Goal: Task Accomplishment & Management: Complete application form

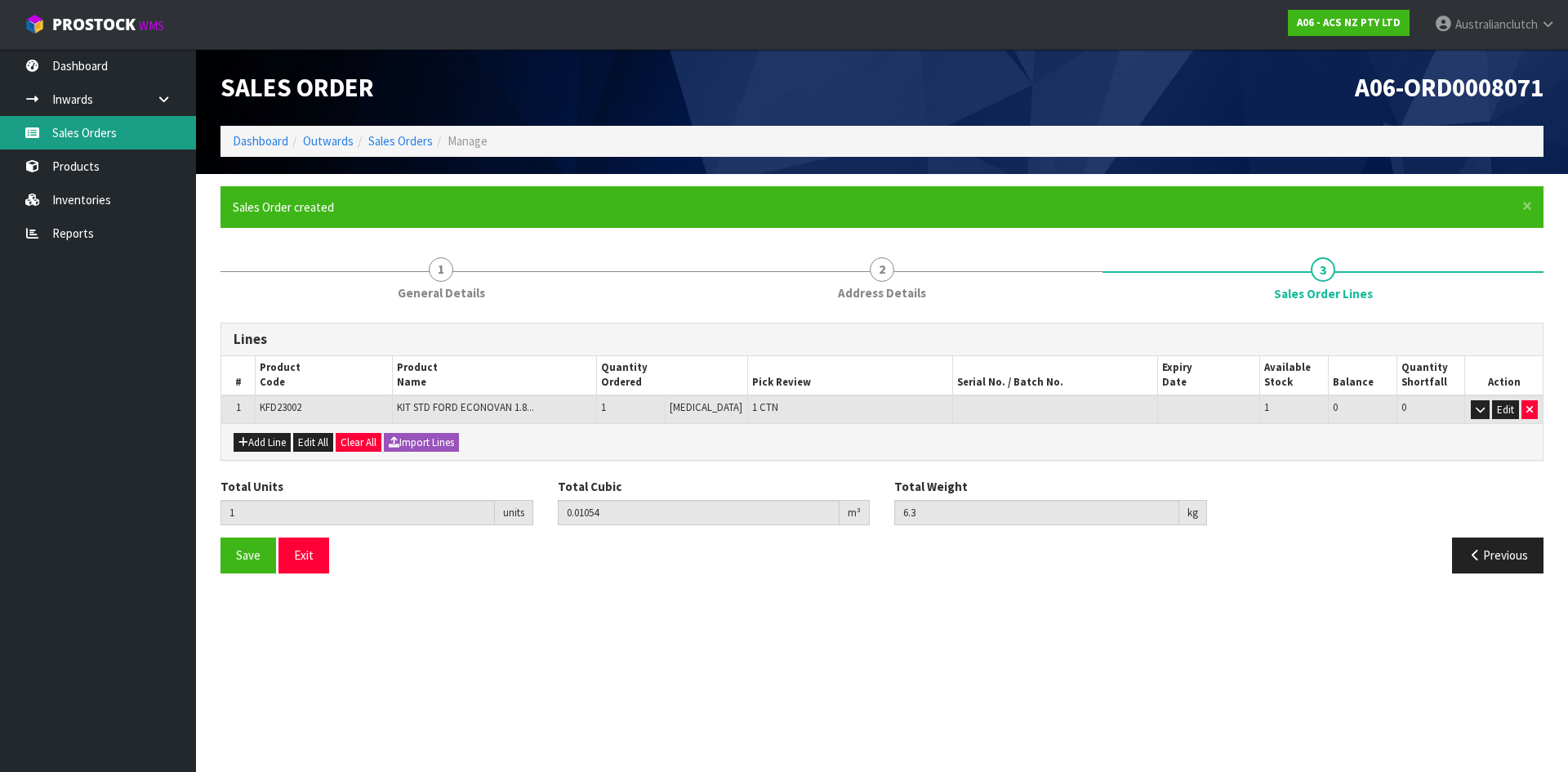
drag, startPoint x: 107, startPoint y: 128, endPoint x: 175, endPoint y: 118, distance: 68.7
click at [107, 128] on link "Sales Orders" at bounding box center [98, 133] width 196 height 33
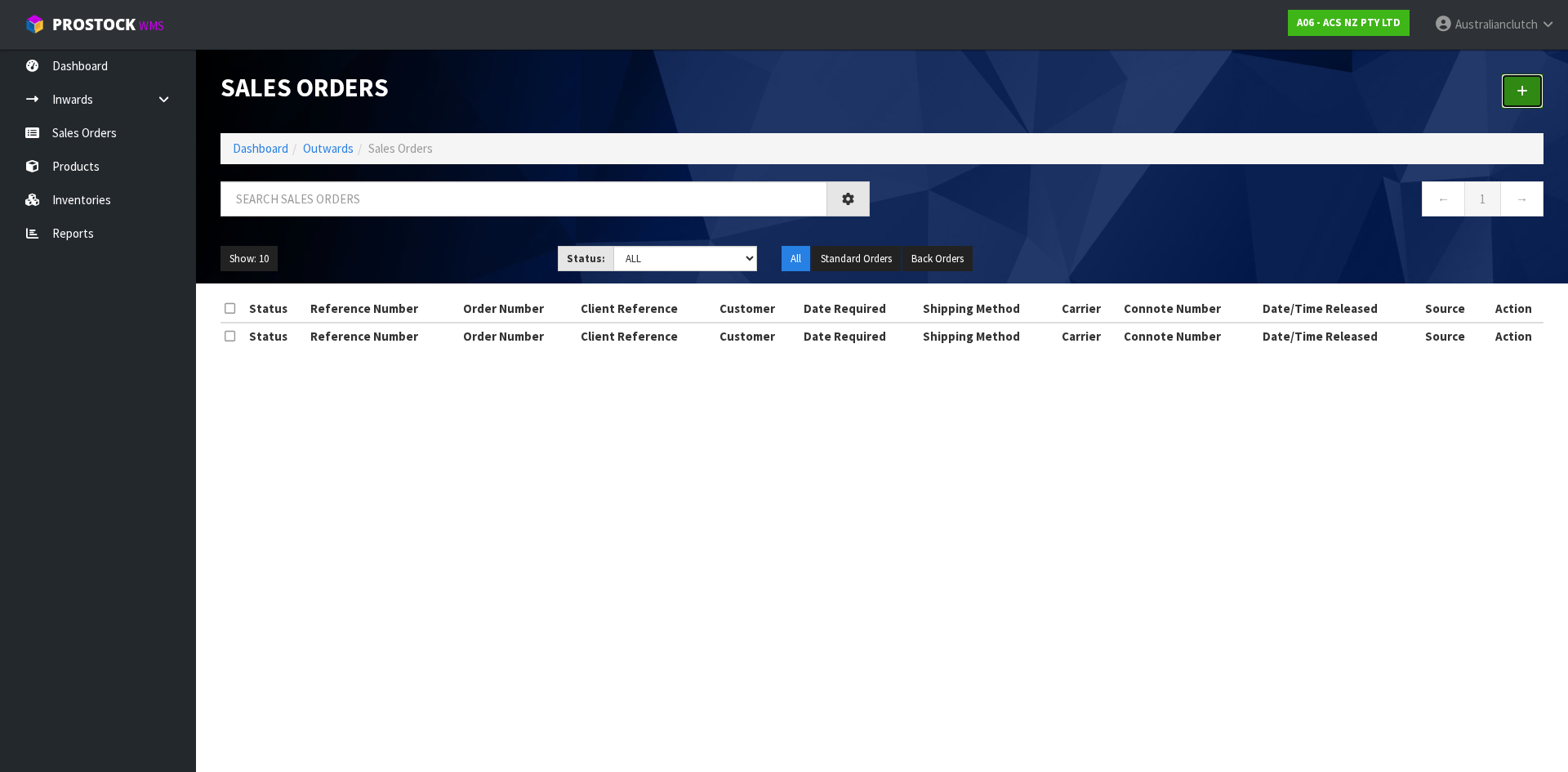
click at [1534, 98] on link at bounding box center [1521, 90] width 42 height 35
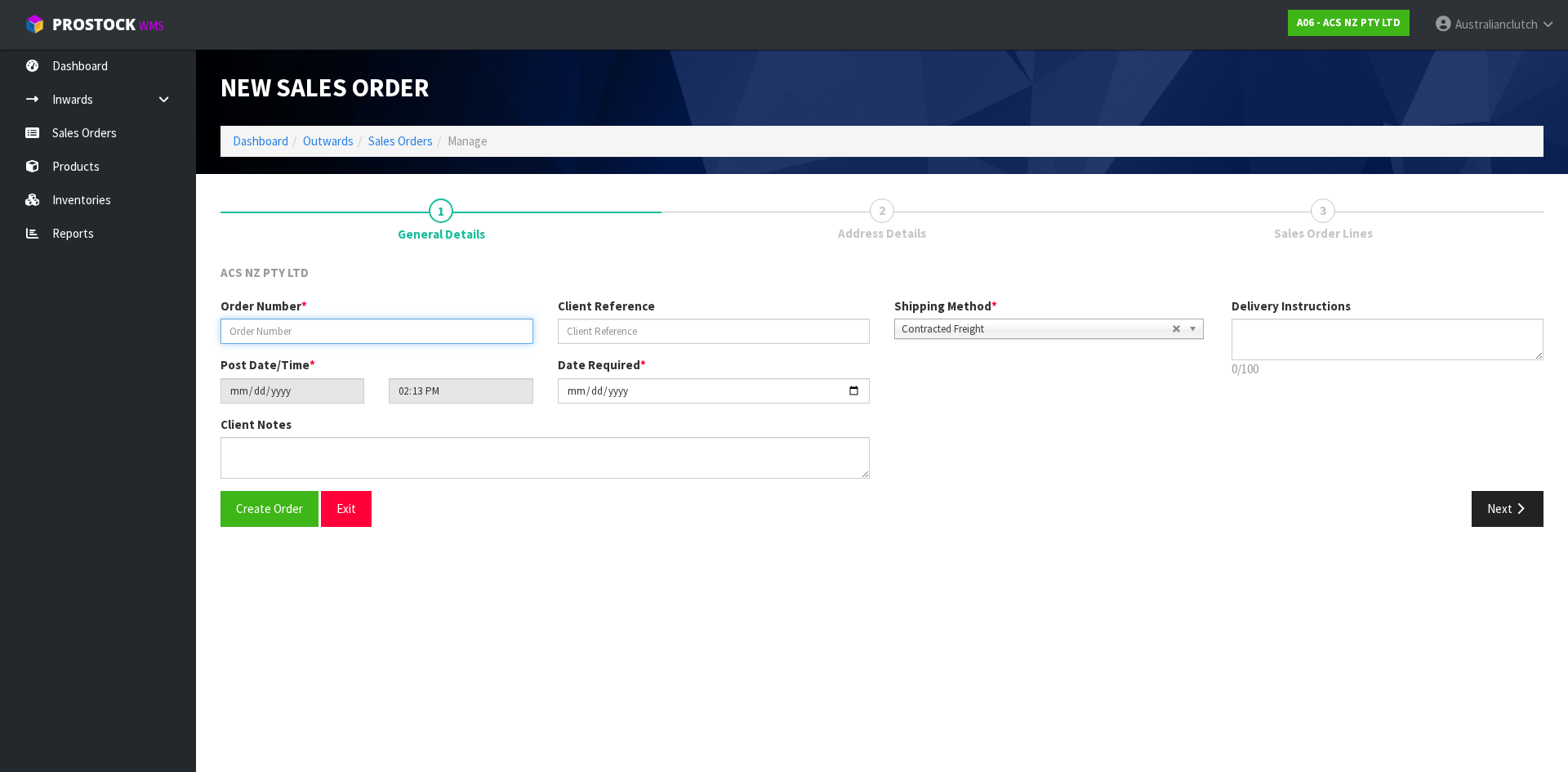
click at [465, 338] on input "text" at bounding box center [376, 331] width 313 height 25
type input "977034"
type input "30:954978"
click at [1280, 346] on textarea at bounding box center [1387, 339] width 313 height 42
type textarea "NZC PLEASE"
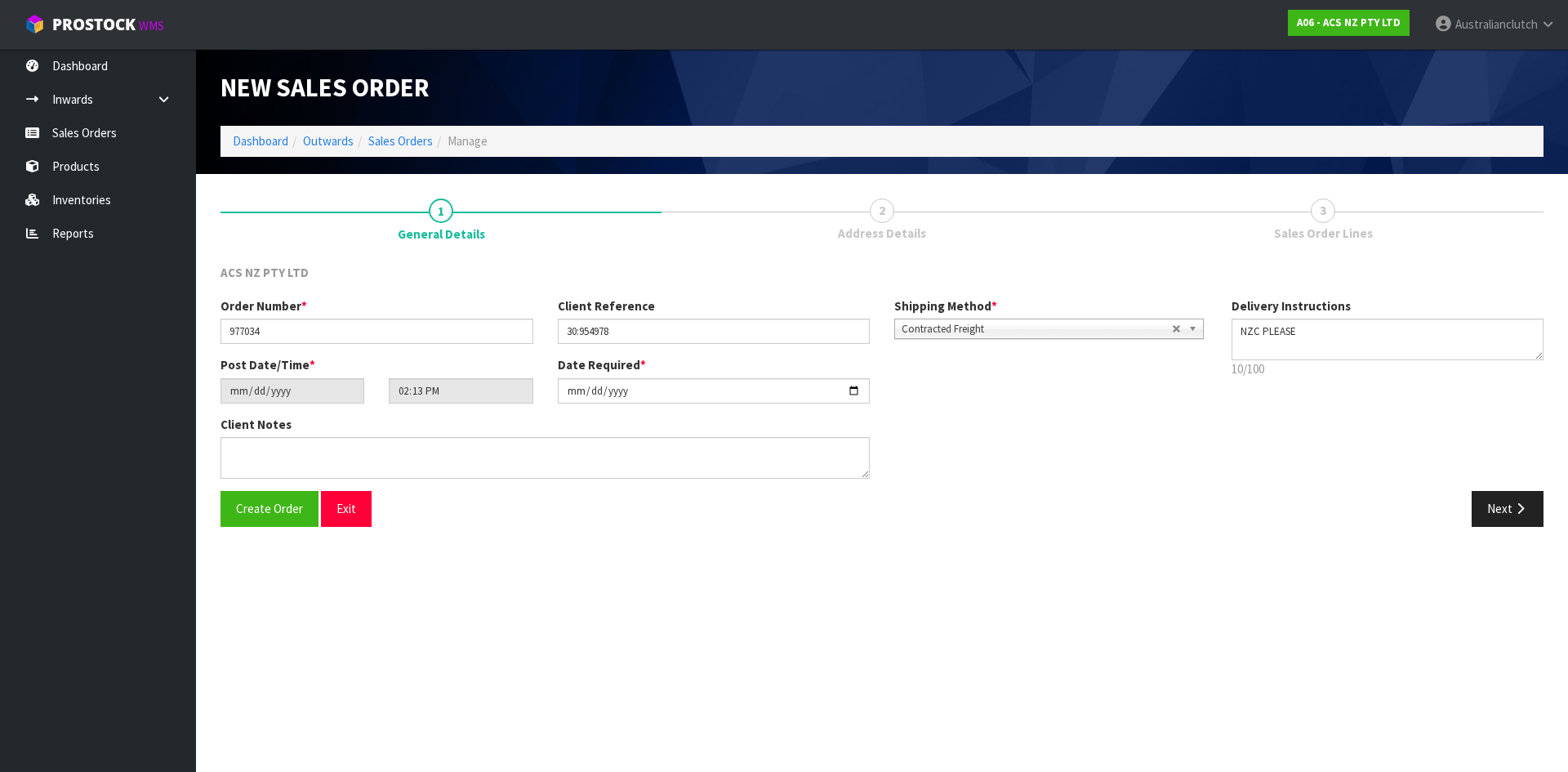
click at [1511, 490] on div "Order Number * 977034 Client Reference 30:954978 Shipping Method * Pickup Contr…" at bounding box center [882, 394] width 1348 height 193
click at [1502, 497] on button "Next" at bounding box center [1507, 508] width 72 height 35
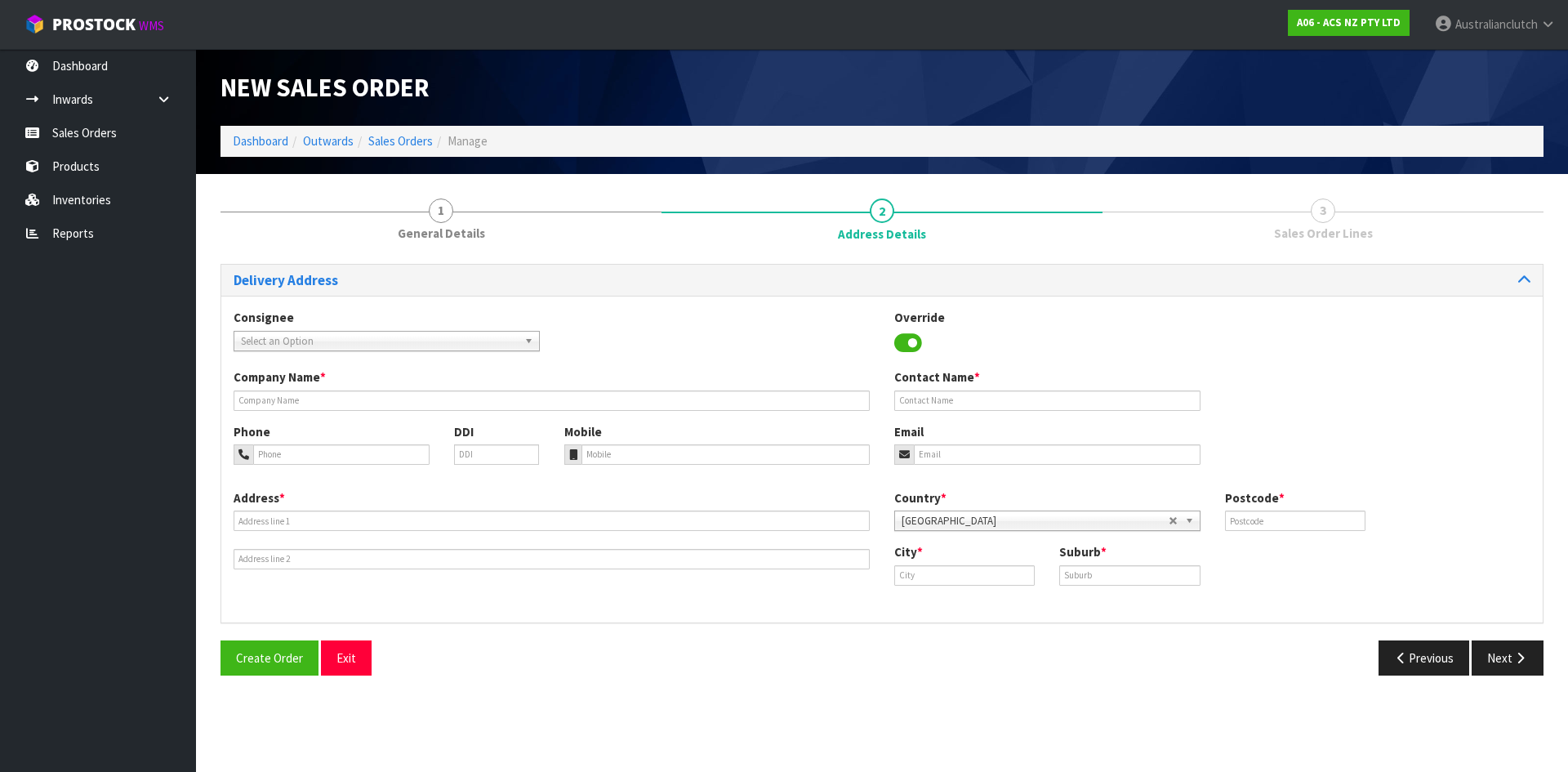
click at [381, 344] on span "Select an Option" at bounding box center [379, 341] width 277 height 20
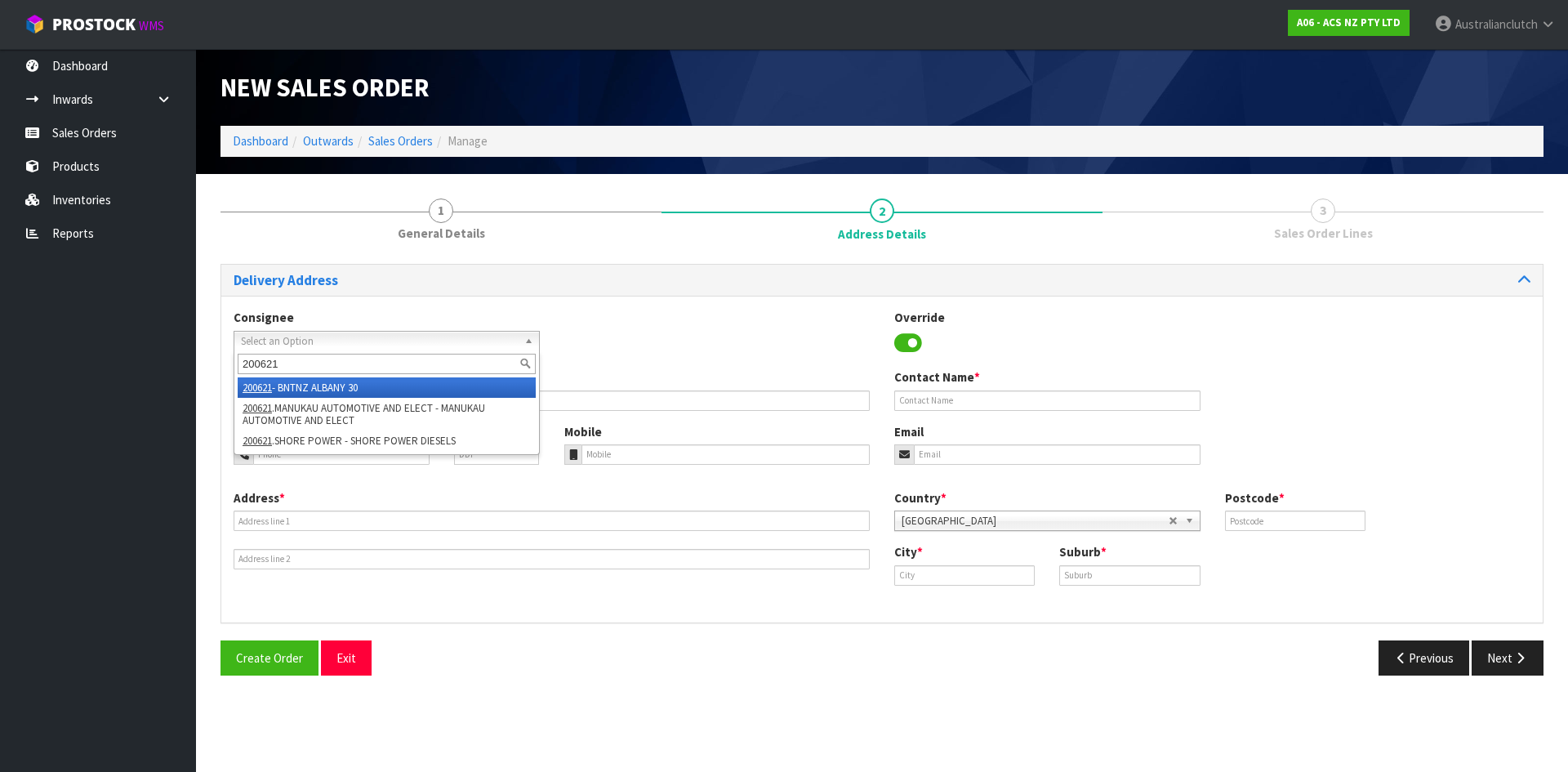
type input "200621"
click at [349, 387] on li "200621 - BNTNZ ALBANY 30" at bounding box center [386, 387] width 298 height 21
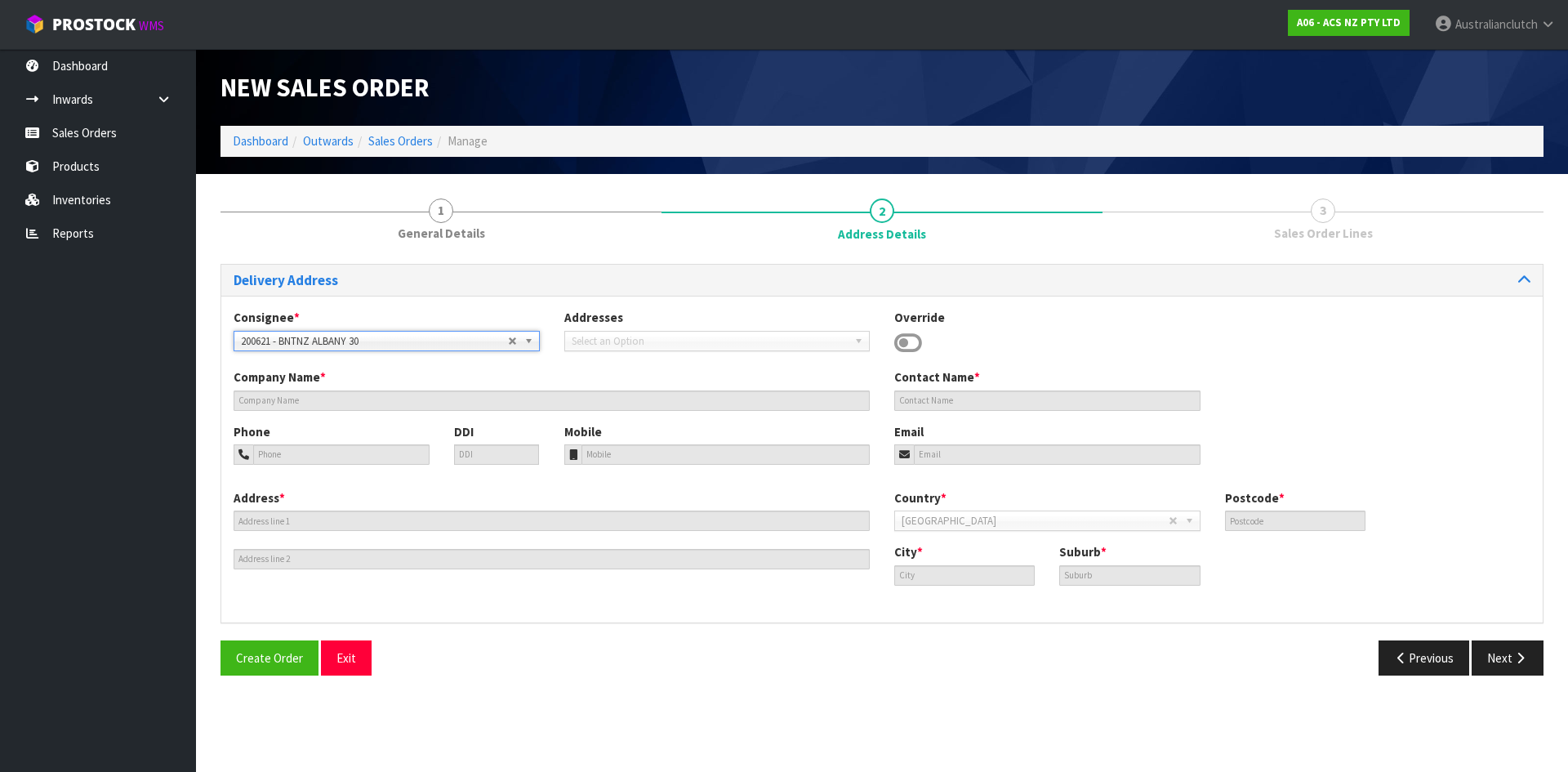
type input "BNTNZ ALBANY 30"
type input "[STREET_ADDRESS]"
type input "0632"
type input "[GEOGRAPHIC_DATA]"
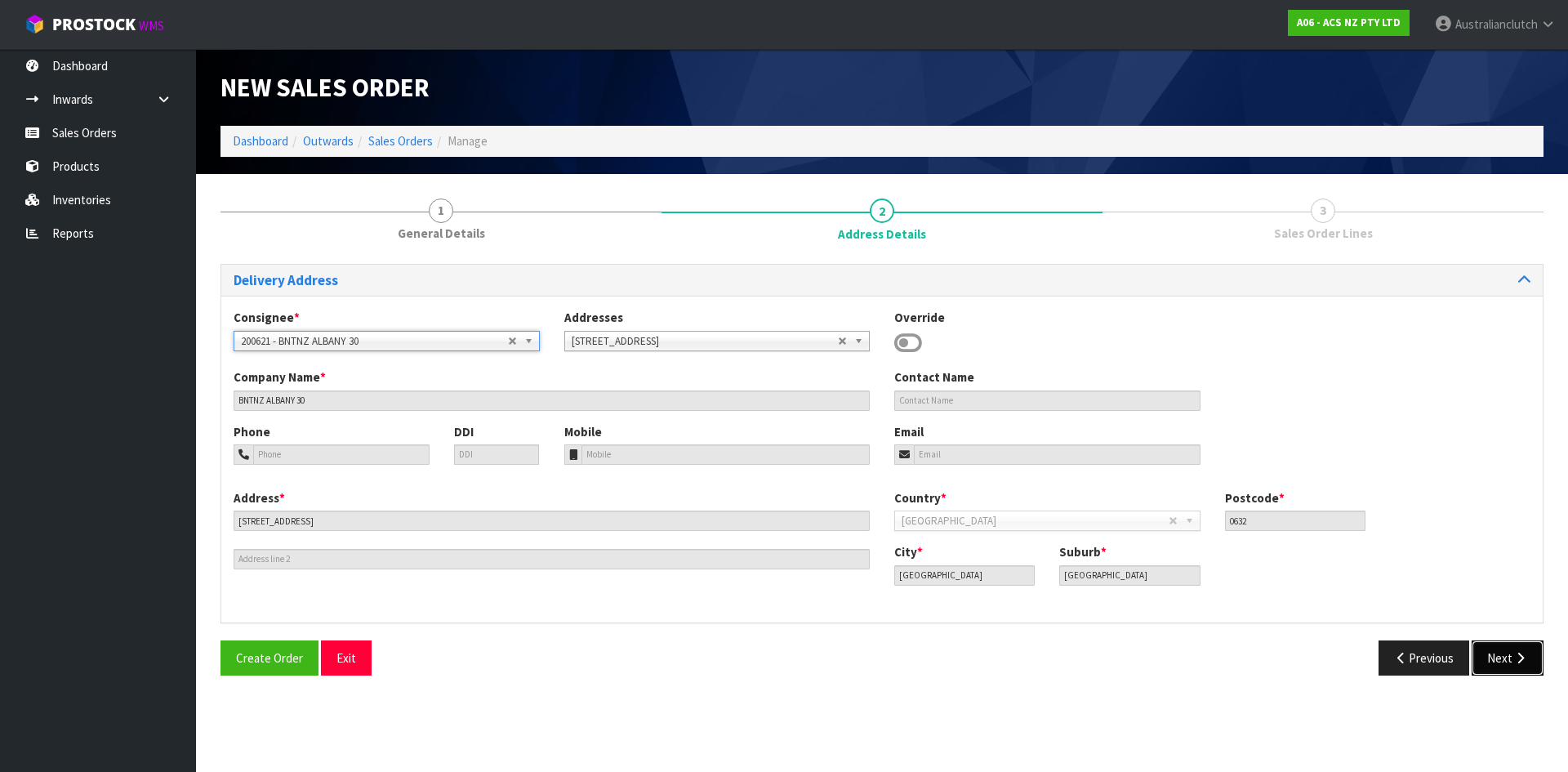
click at [1495, 664] on button "Next" at bounding box center [1507, 657] width 72 height 35
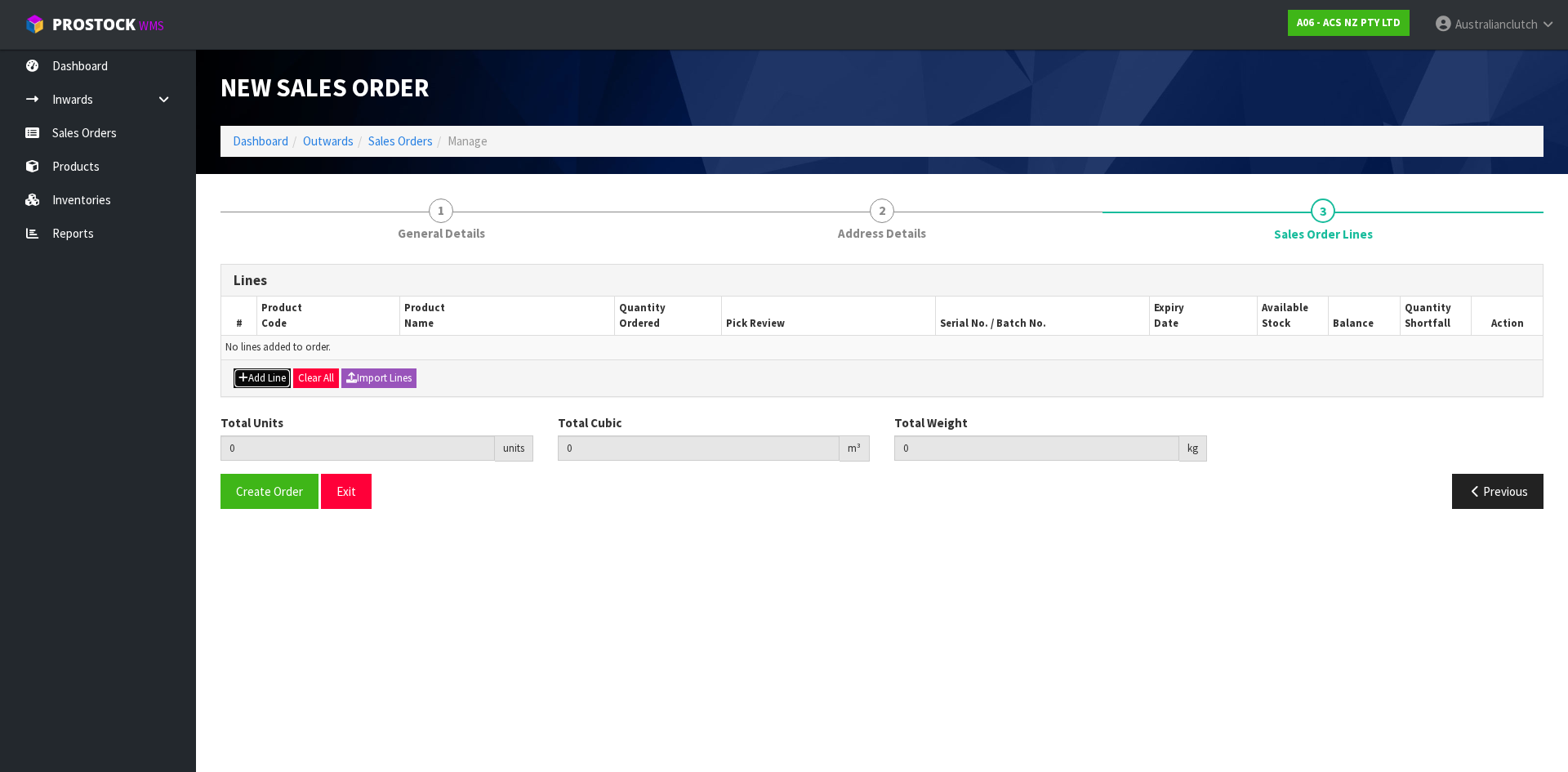
click at [261, 381] on button "Add Line" at bounding box center [262, 378] width 57 height 20
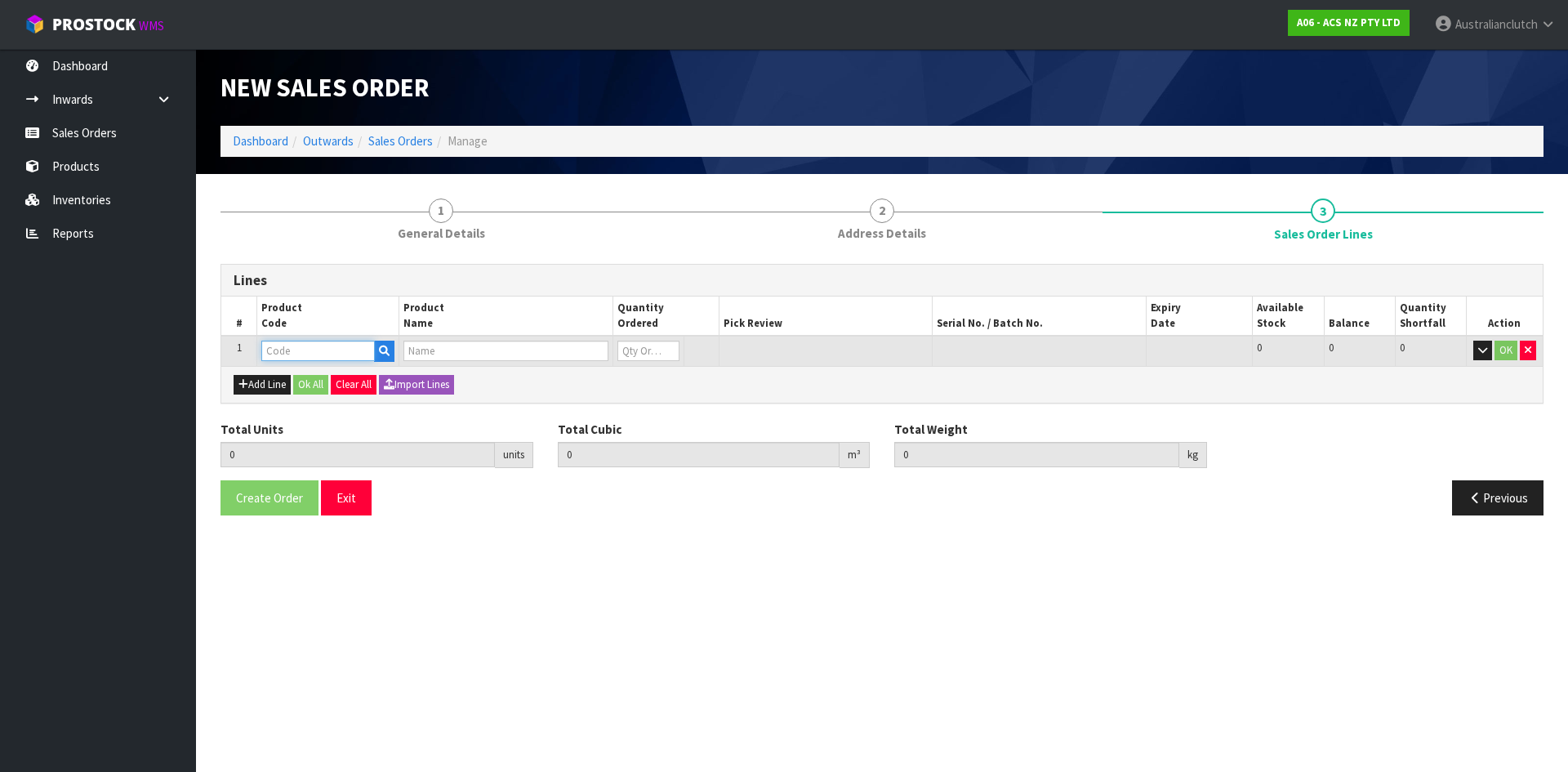
click at [278, 357] on input "text" at bounding box center [318, 350] width 114 height 21
type input "KMZ20008"
type input "0.000000"
type input "0.000"
type input "KIT STD MAZDA 2"
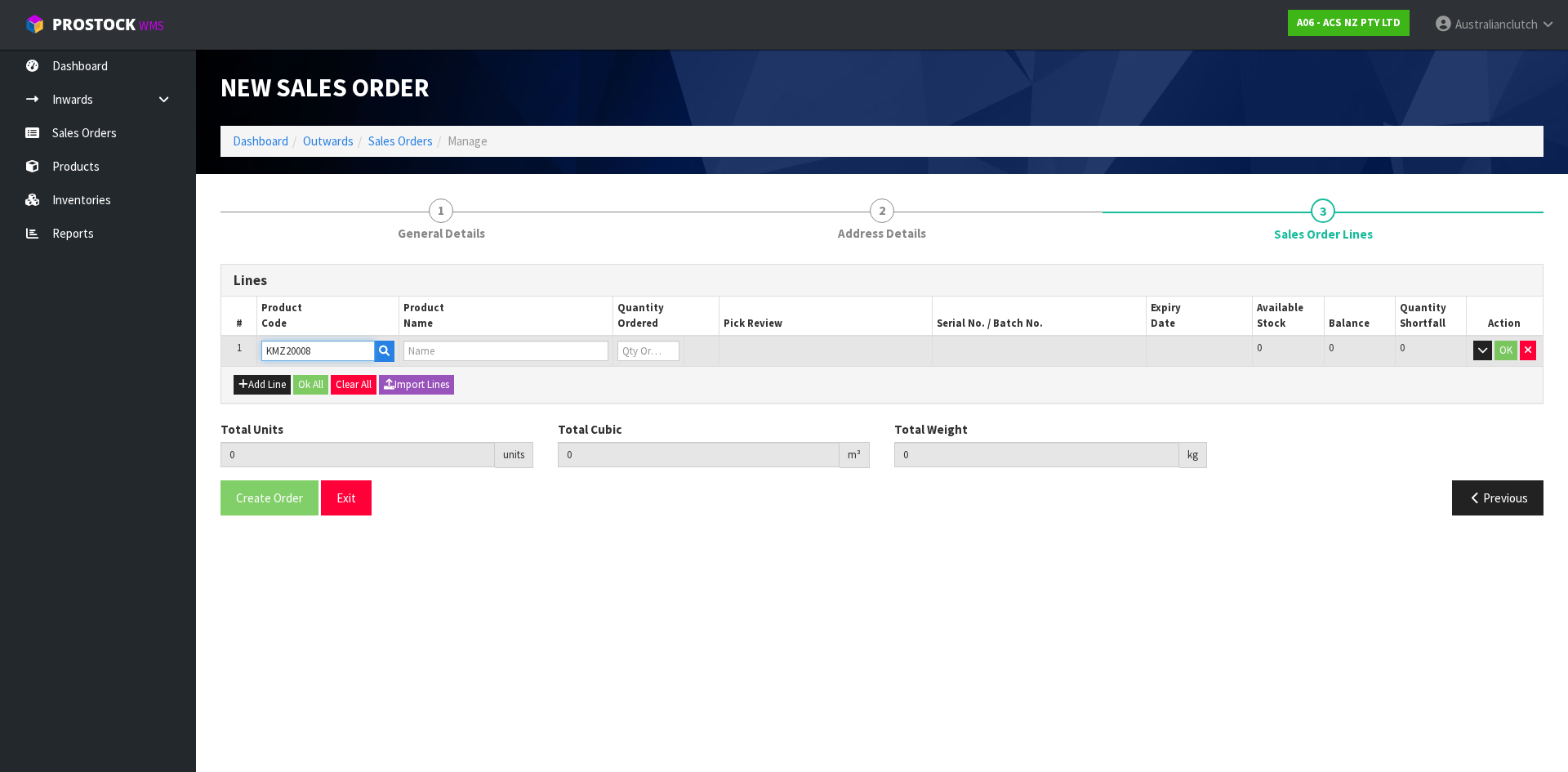
type input "0"
type input "KMZ20008"
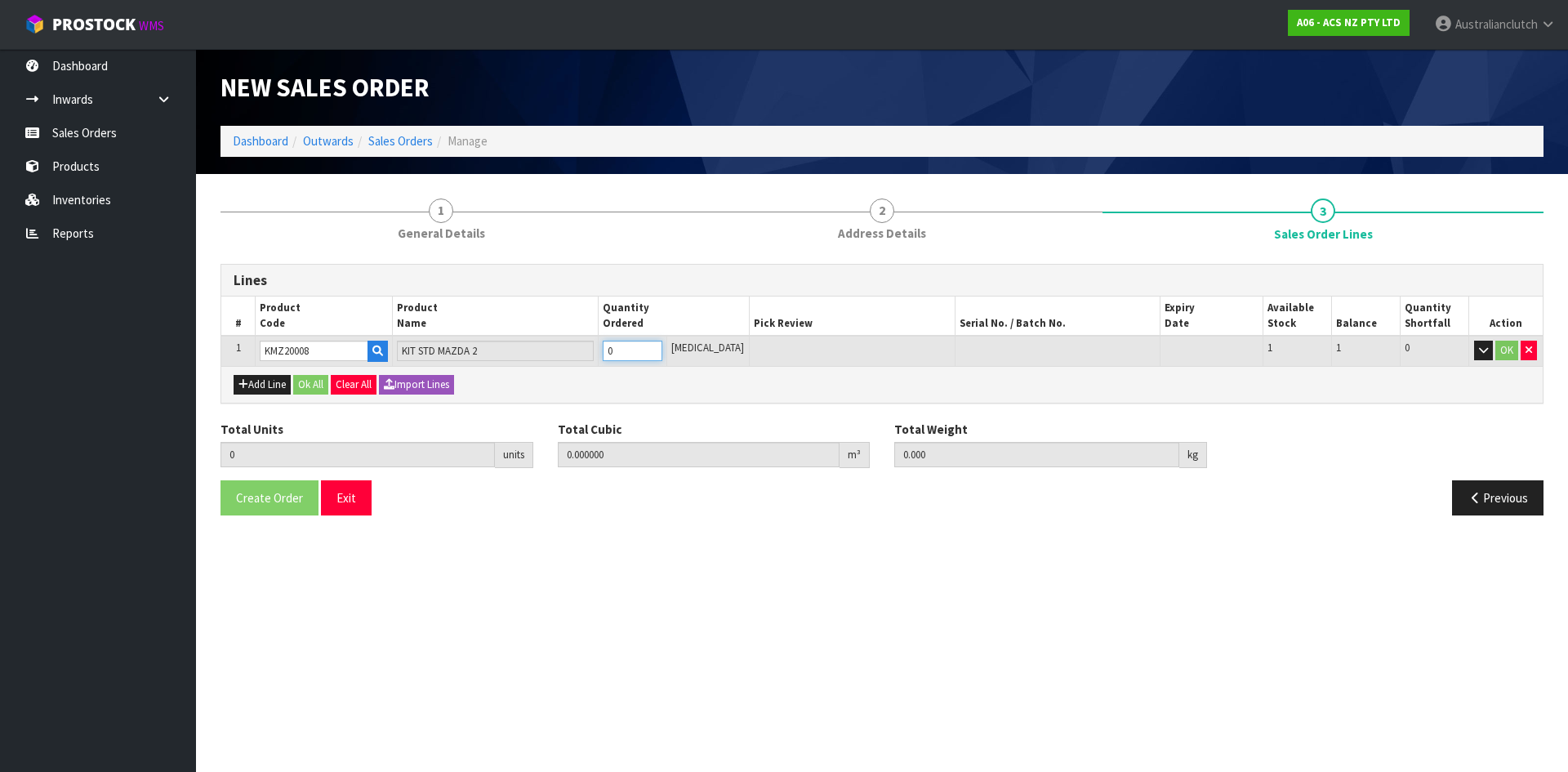
type input "1"
type input "0.01054"
type input "4.85"
type input "1"
click at [663, 345] on input "1" at bounding box center [632, 350] width 60 height 21
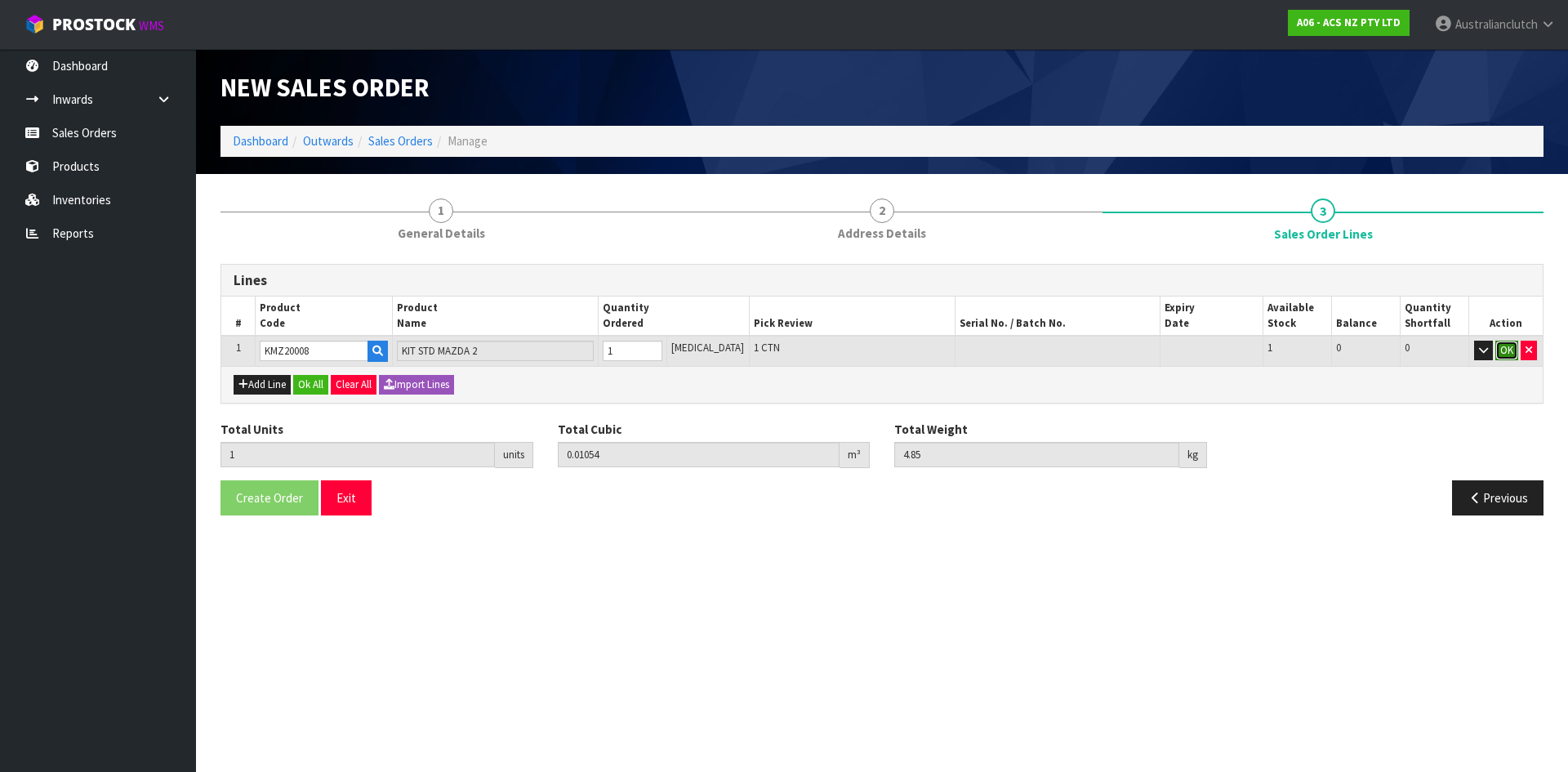
click at [1497, 354] on button "OK" at bounding box center [1507, 350] width 23 height 20
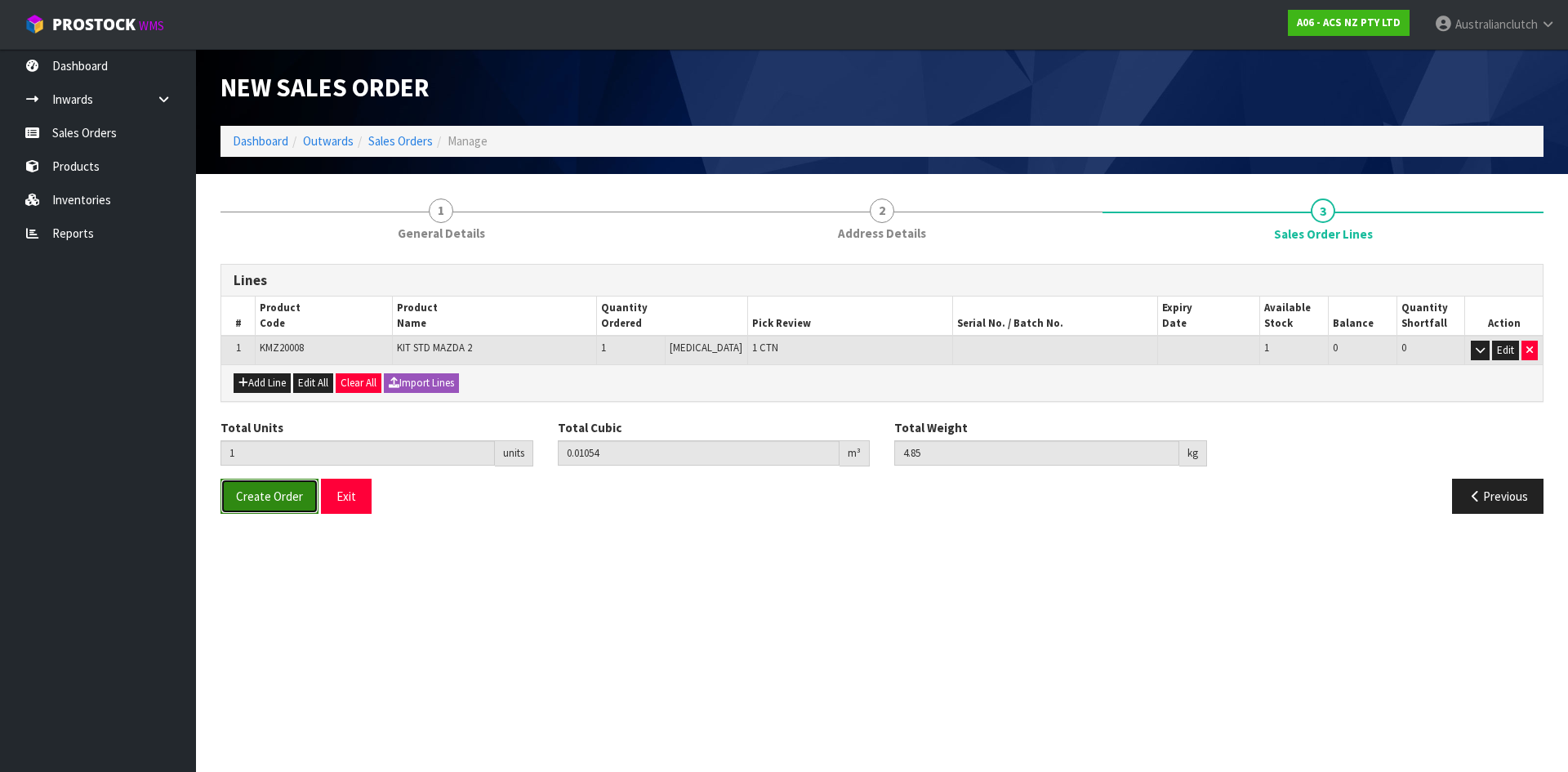
click at [282, 495] on span "Create Order" at bounding box center [270, 495] width 67 height 15
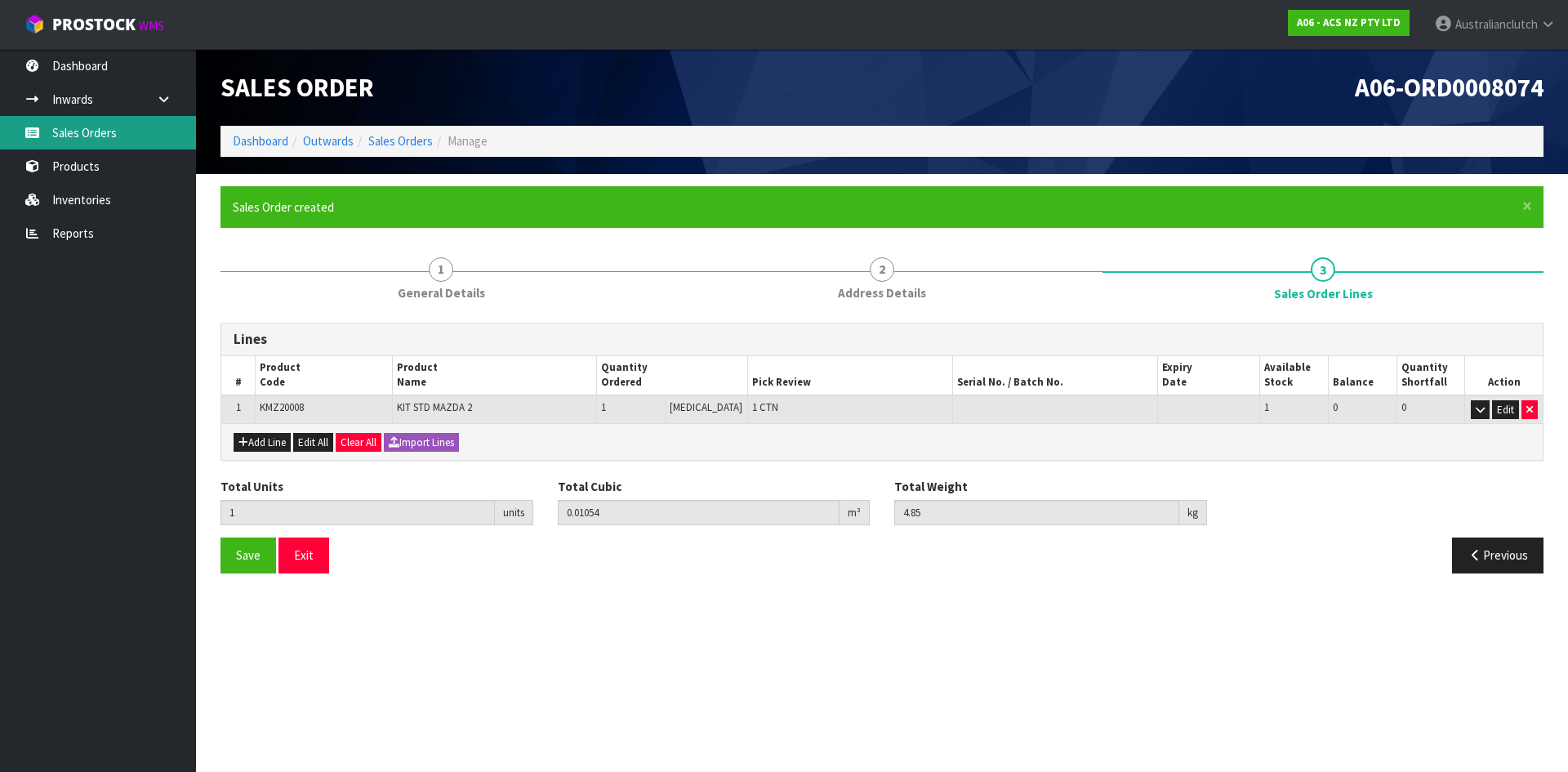
click at [111, 141] on link "Sales Orders" at bounding box center [98, 133] width 196 height 33
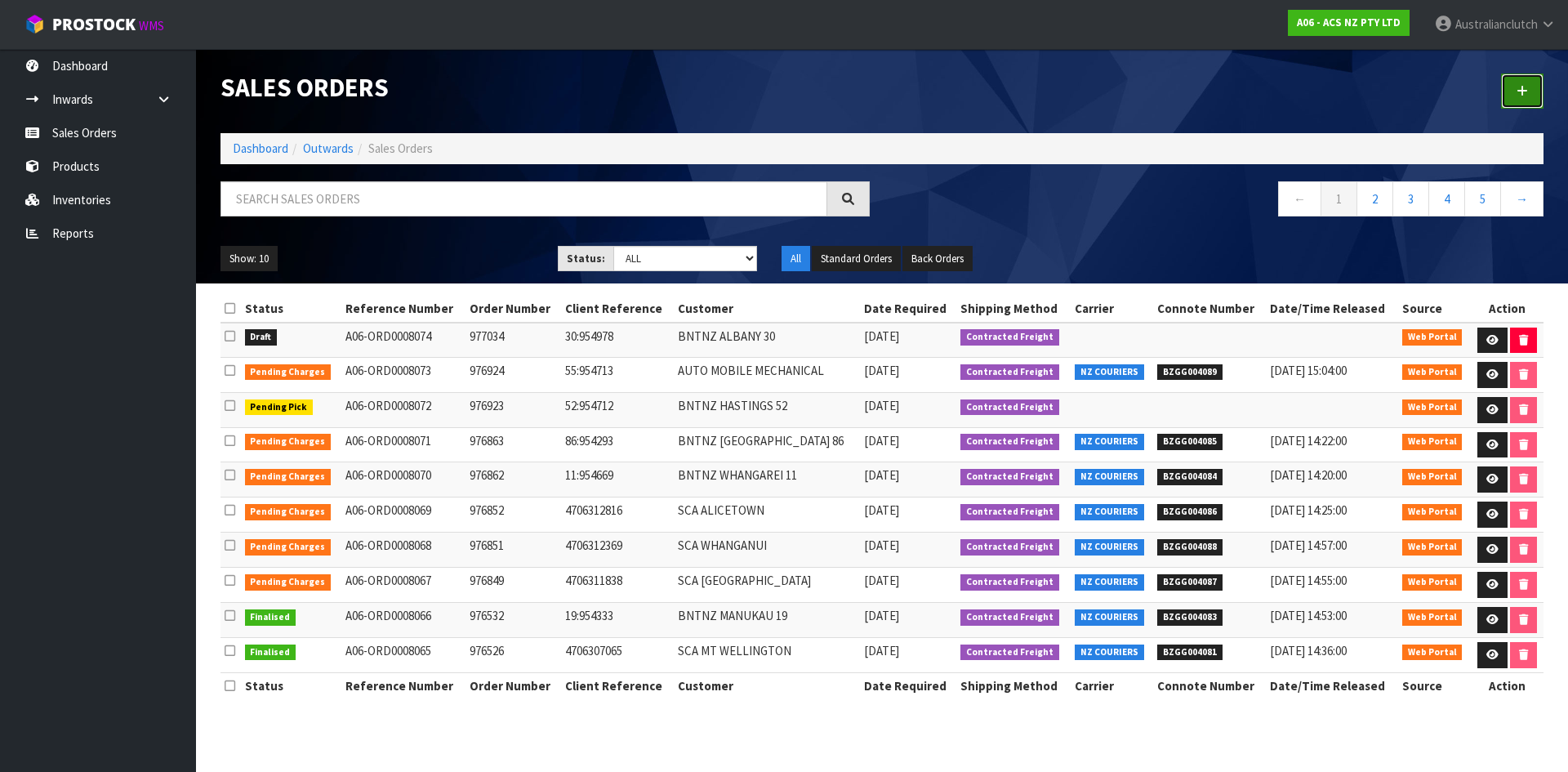
click at [1516, 93] on link at bounding box center [1521, 90] width 42 height 35
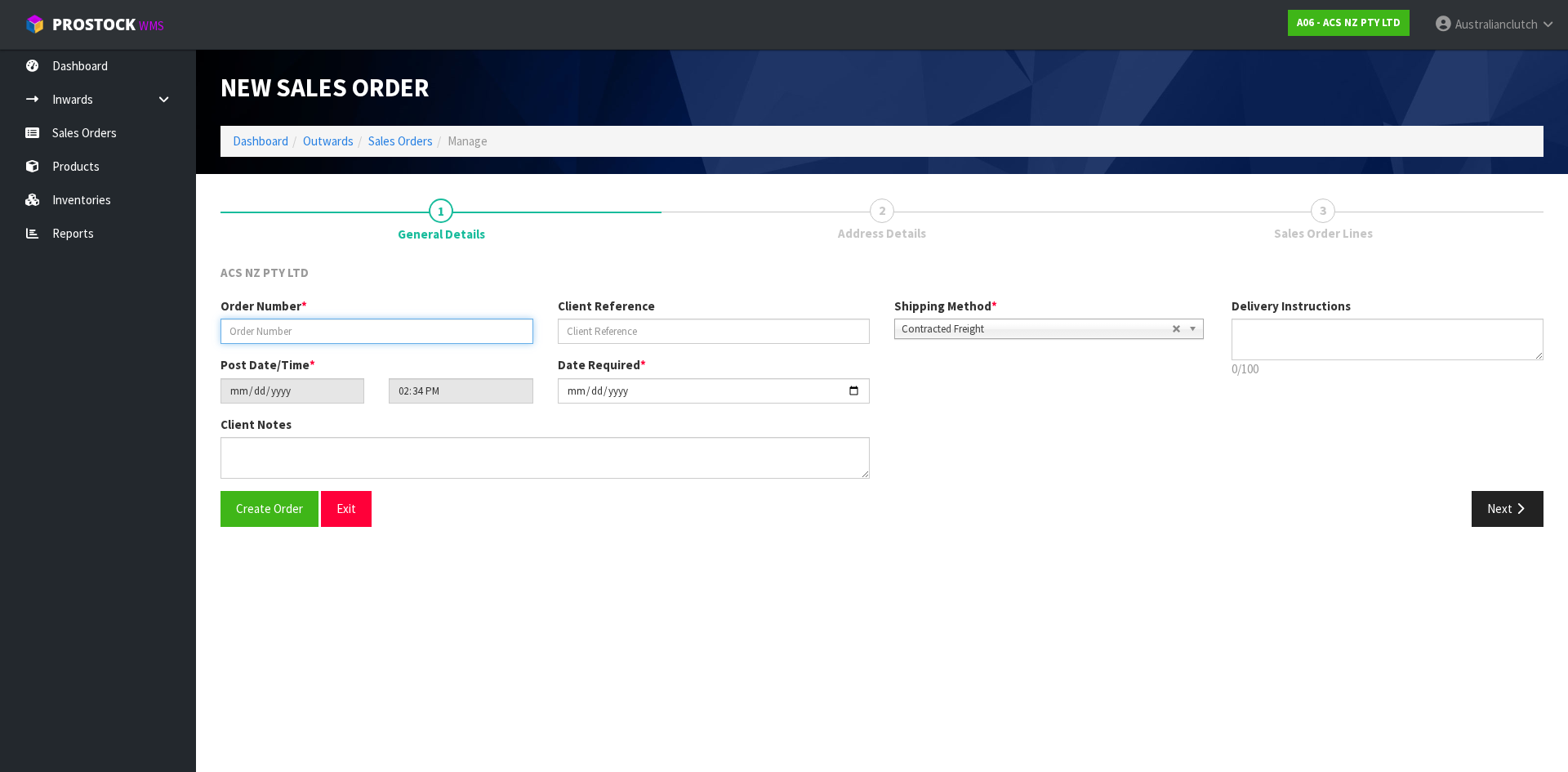
click at [479, 328] on input "text" at bounding box center [376, 331] width 313 height 25
type input "977035"
type input "80:955003"
click at [1306, 348] on textarea at bounding box center [1387, 339] width 313 height 42
type textarea "NZC PLEASE"
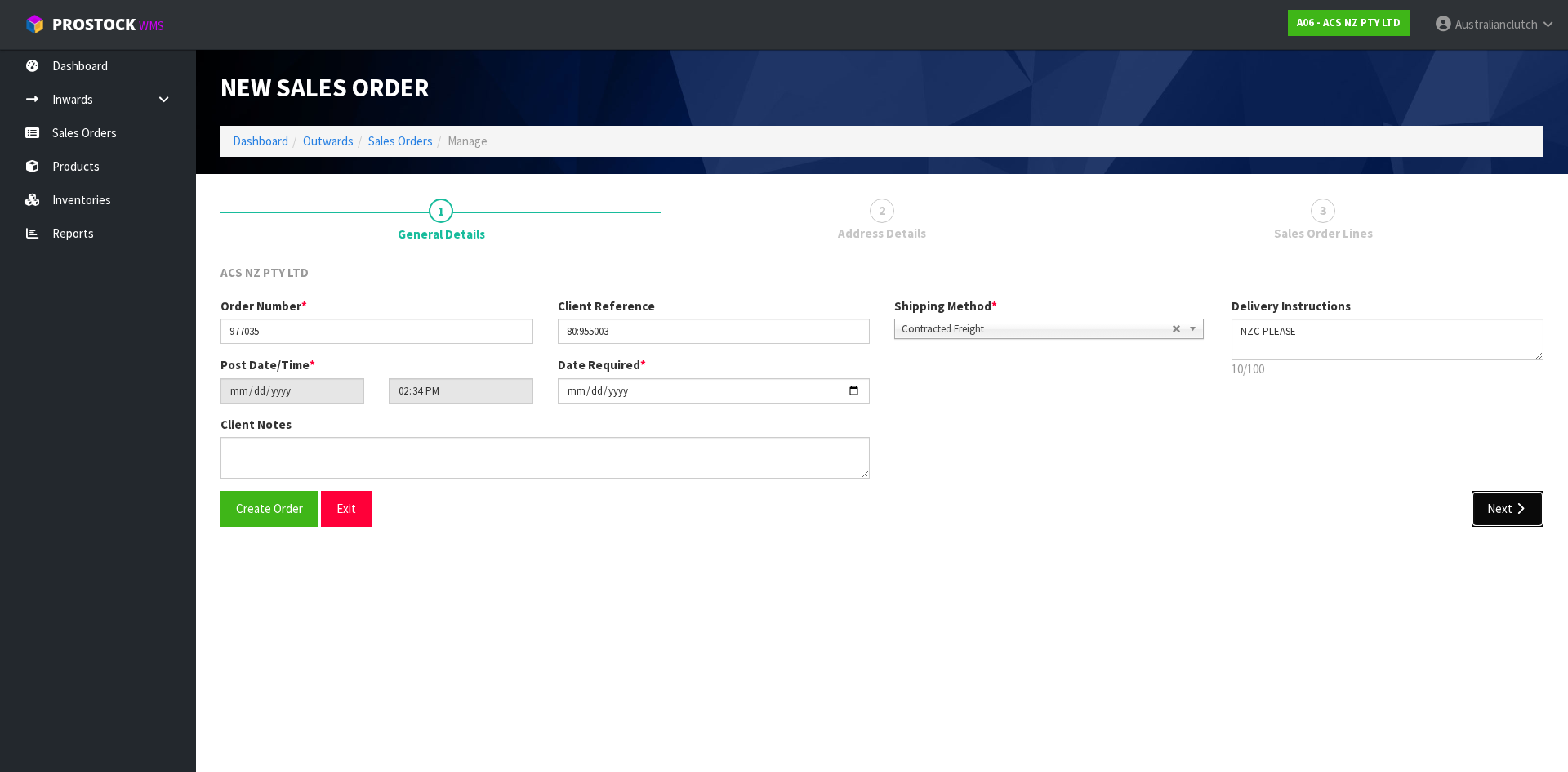
click at [1524, 506] on icon "button" at bounding box center [1520, 509] width 15 height 13
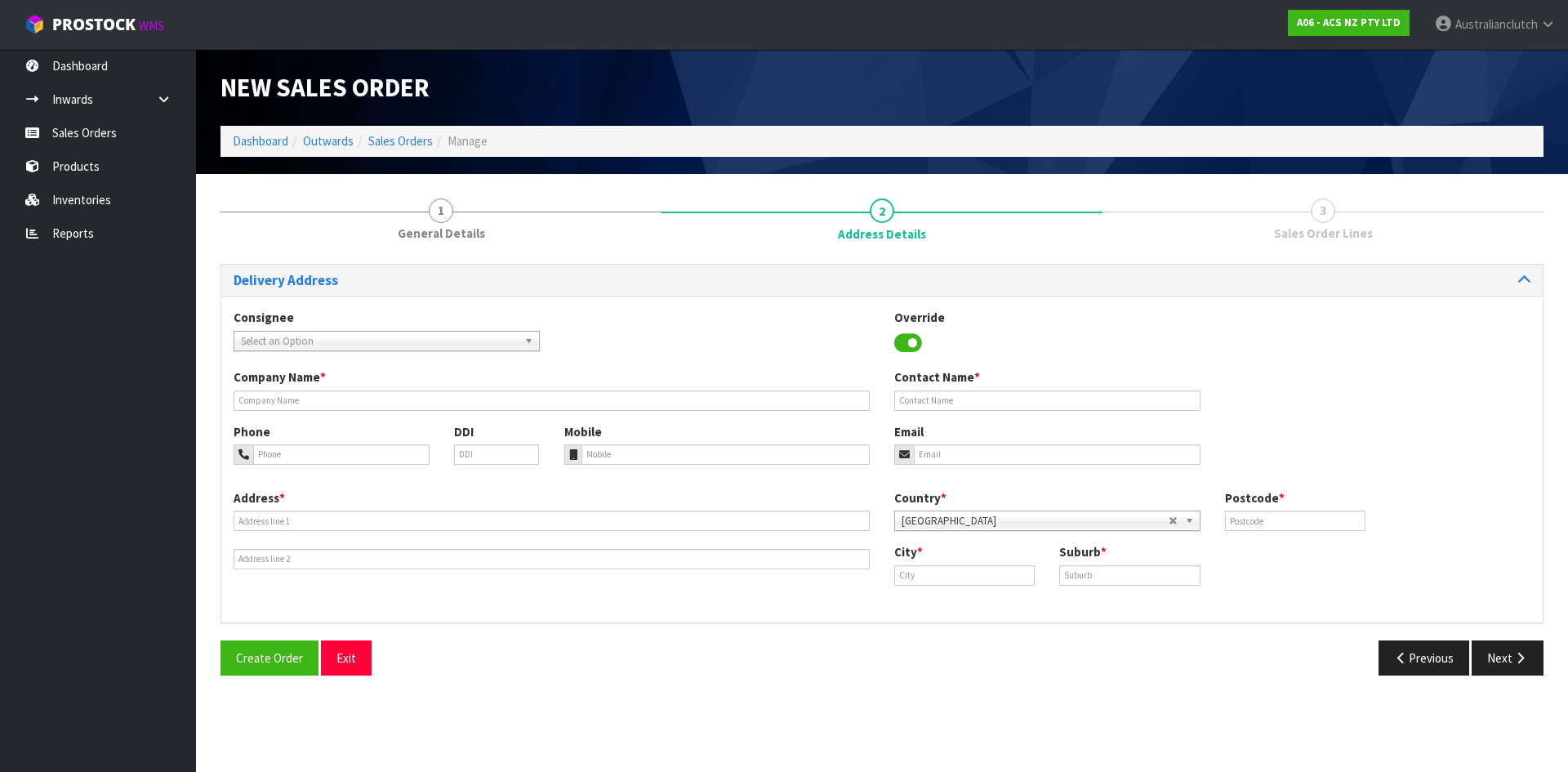
click at [344, 339] on span "Select an Option" at bounding box center [379, 341] width 277 height 20
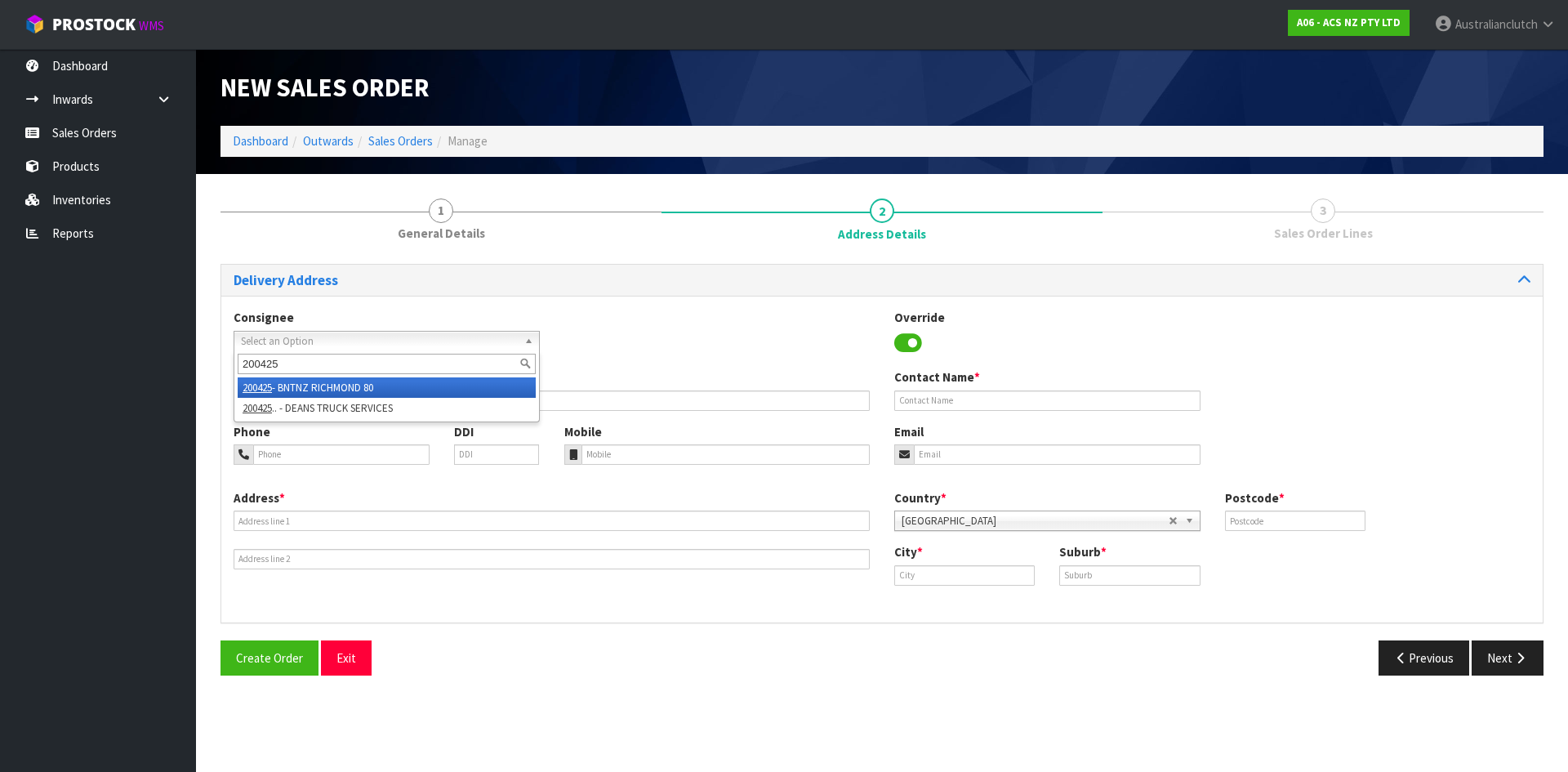
type input "200425"
click at [407, 382] on li "200425 - BNTNZ RICHMOND 80" at bounding box center [386, 387] width 298 height 21
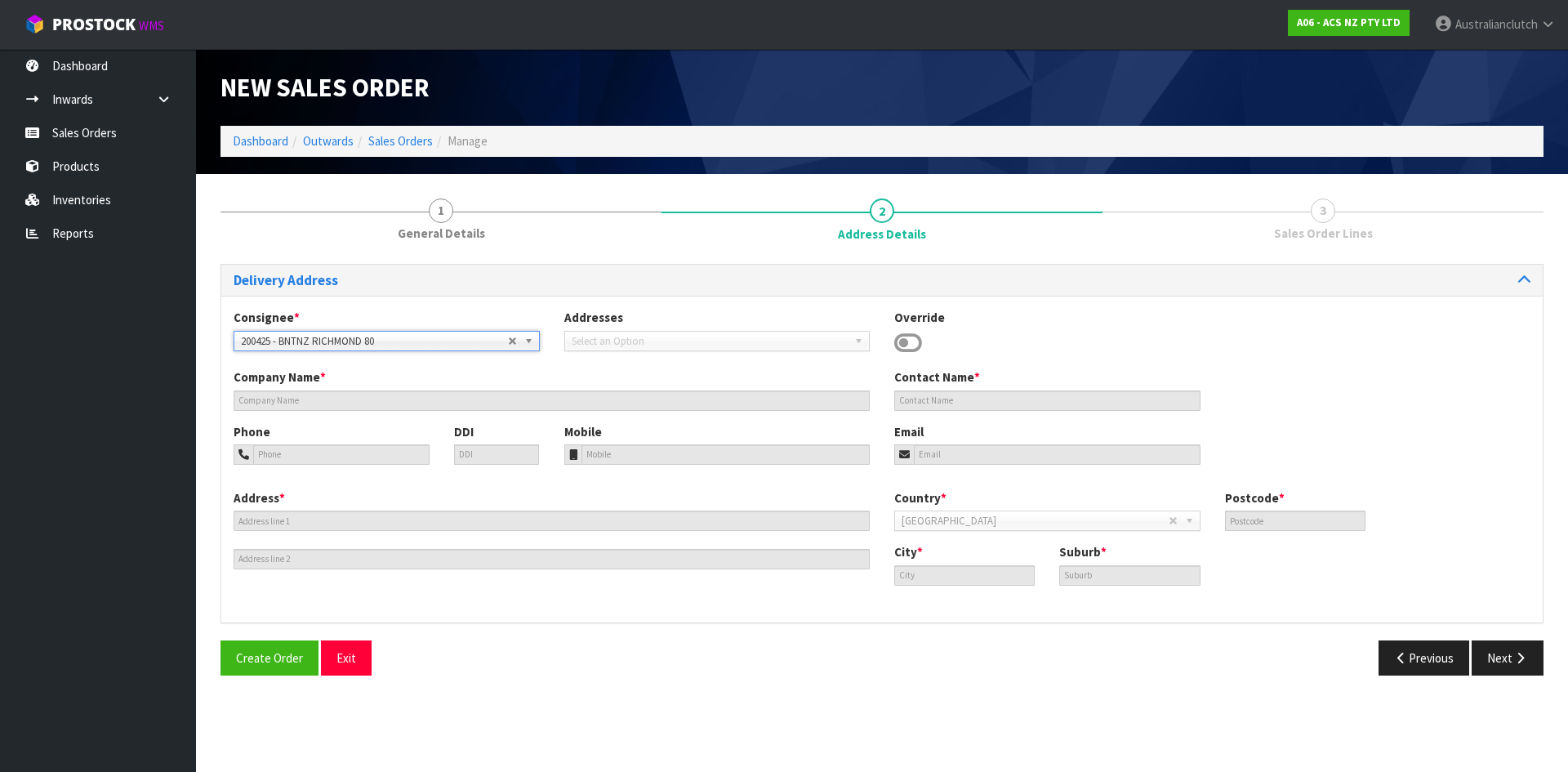
type input "BNTNZ RICHMOND 80"
type input "[STREET_ADDRESS]"
type input "7020"
type input "[GEOGRAPHIC_DATA]"
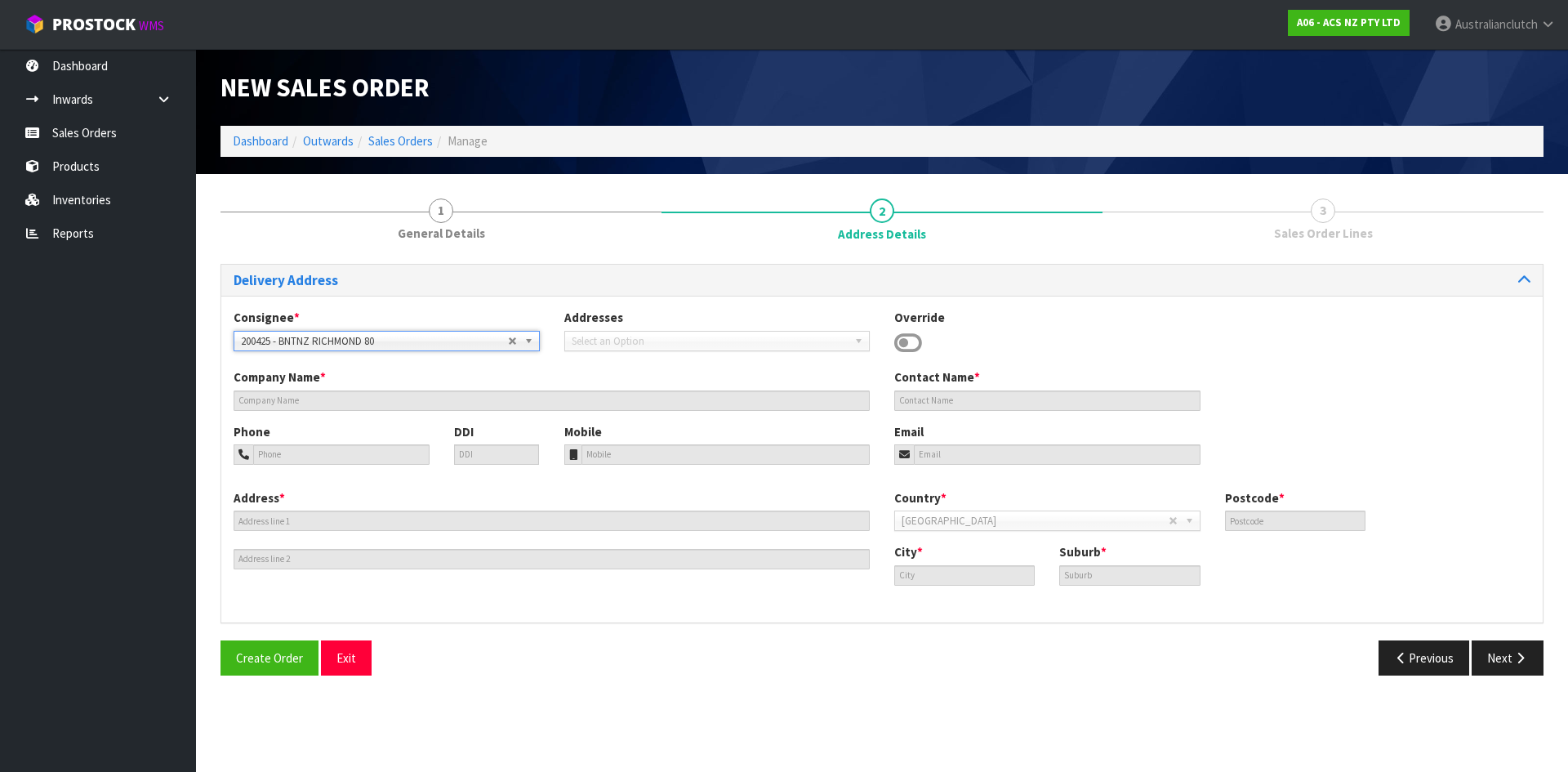
type input "[GEOGRAPHIC_DATA]"
click at [1507, 656] on button "Next" at bounding box center [1507, 657] width 72 height 35
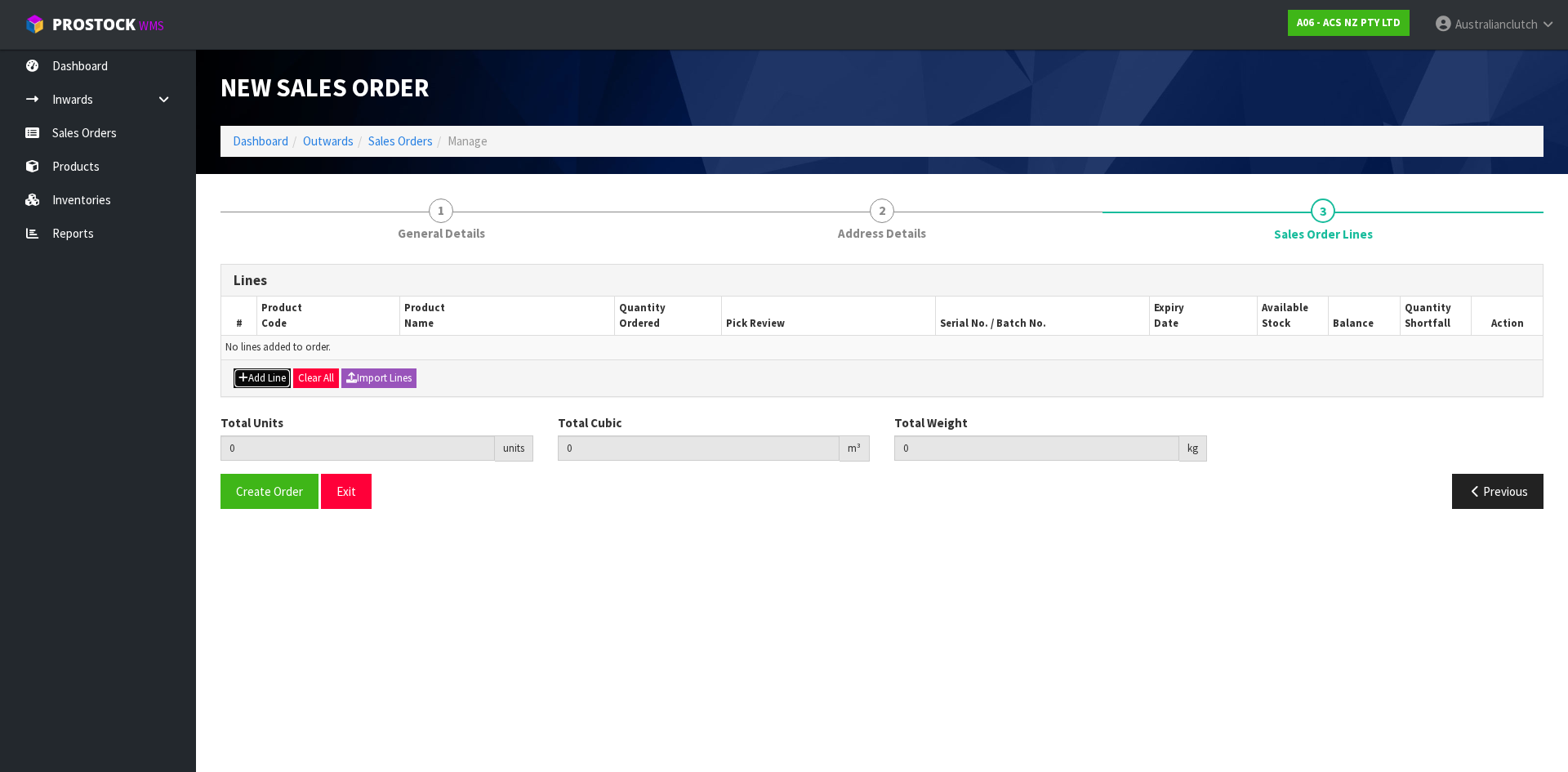
click at [270, 376] on button "Add Line" at bounding box center [262, 378] width 57 height 20
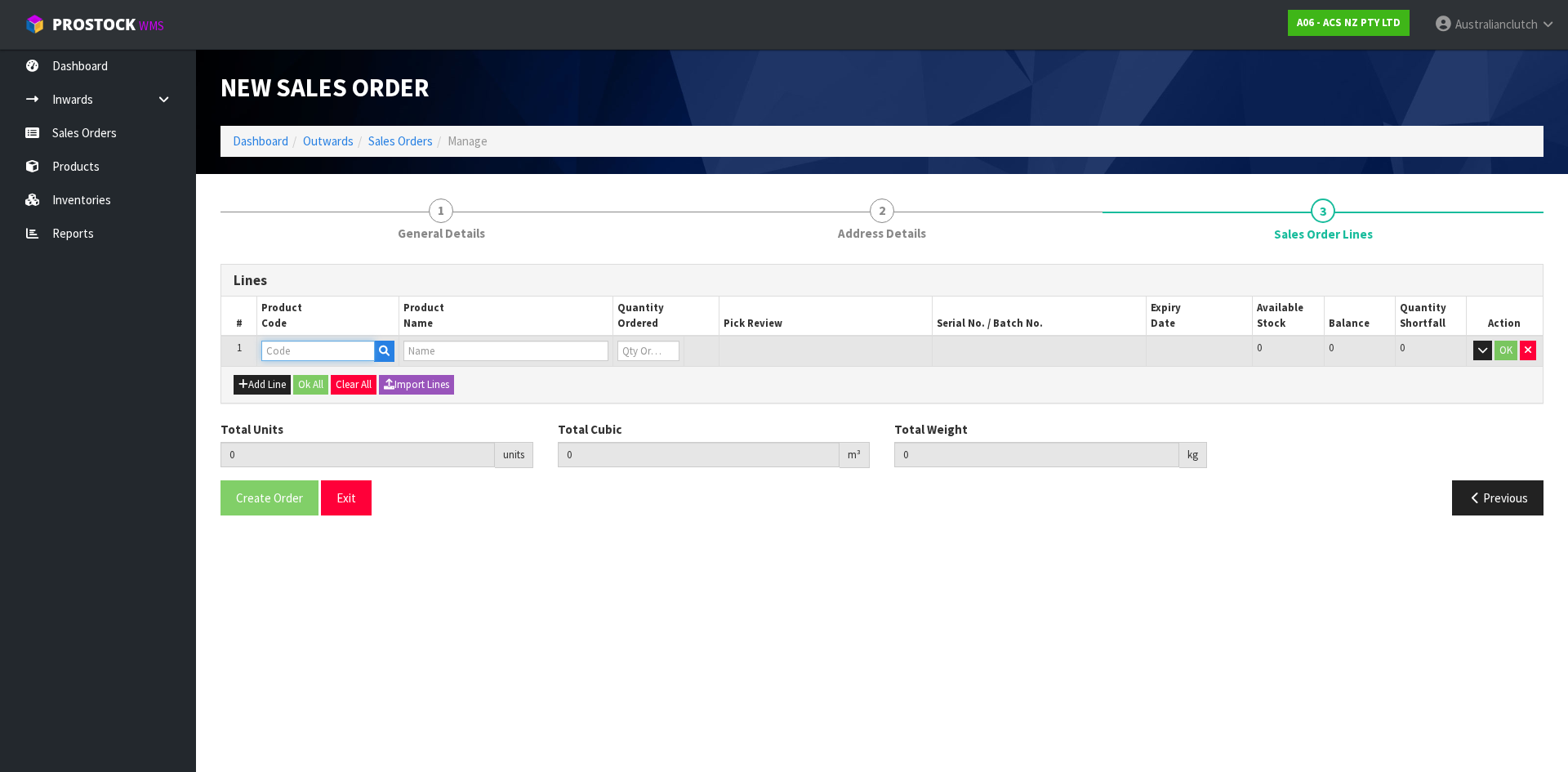
click at [274, 352] on input "text" at bounding box center [318, 350] width 114 height 21
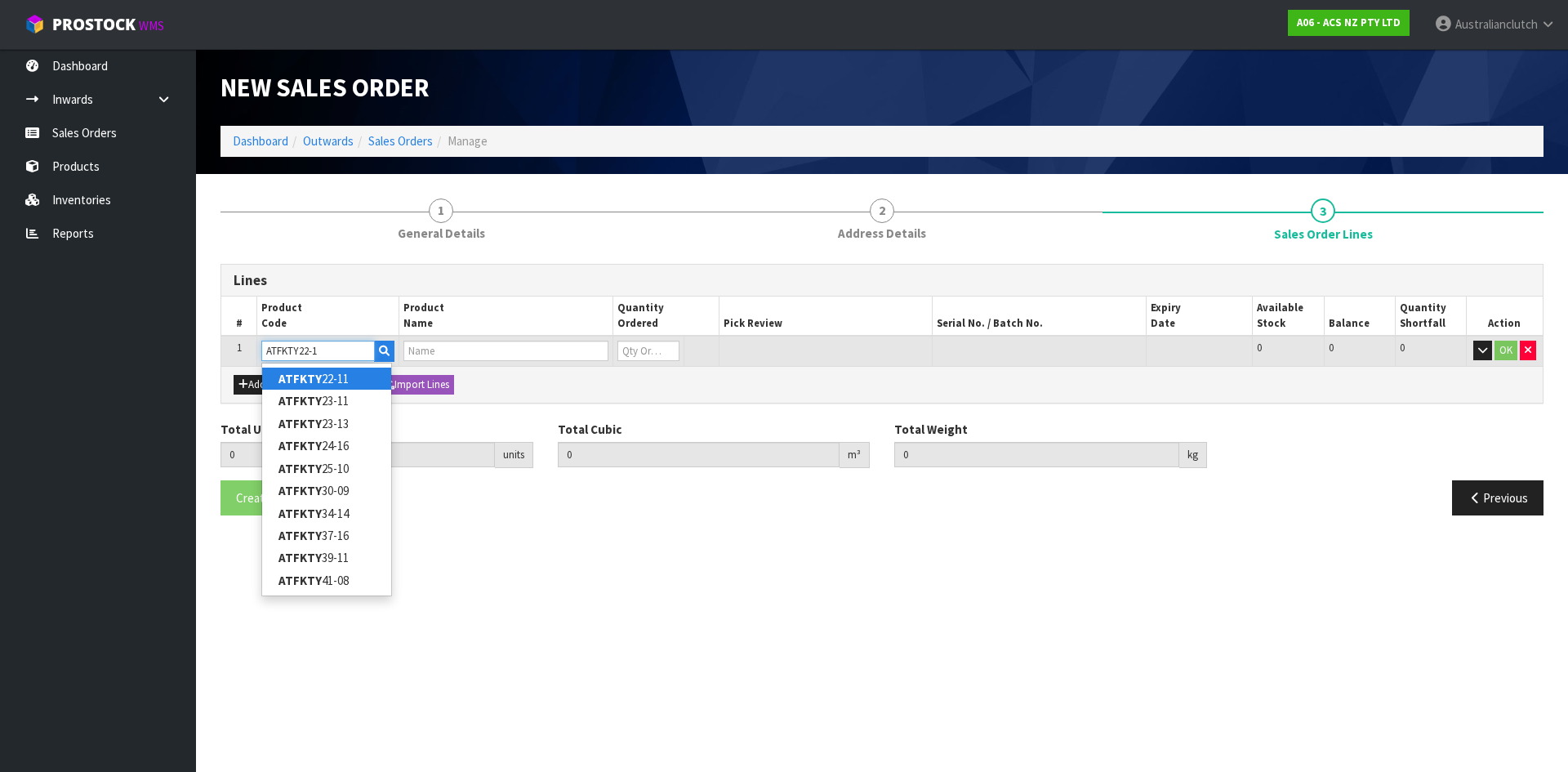
type input "ATFKTY22-11"
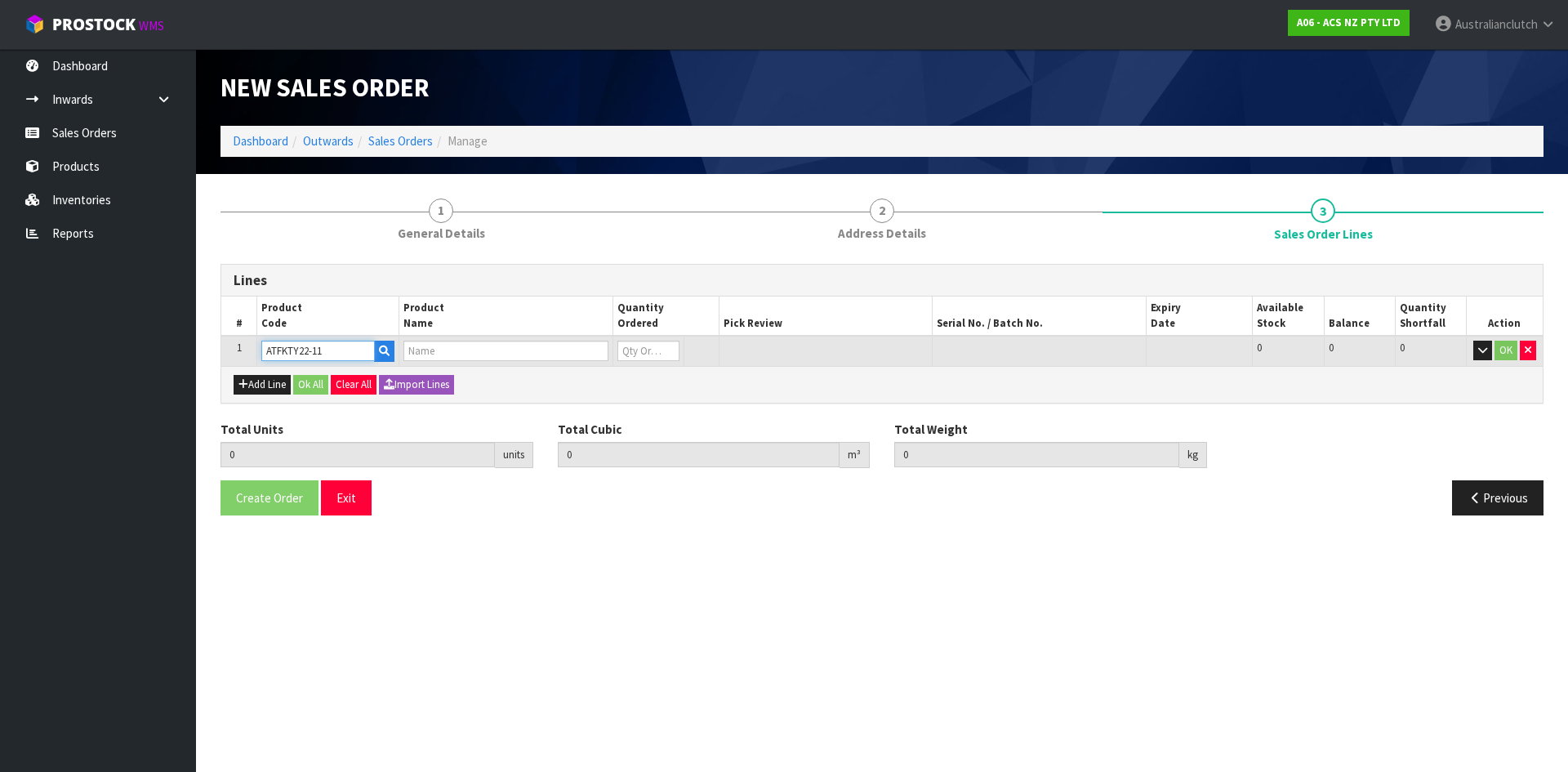
type input "0.000000"
type input "0.000"
type input "C/FORK KIT TOYOTA"
type input "0"
type input "ATFKTY22-11"
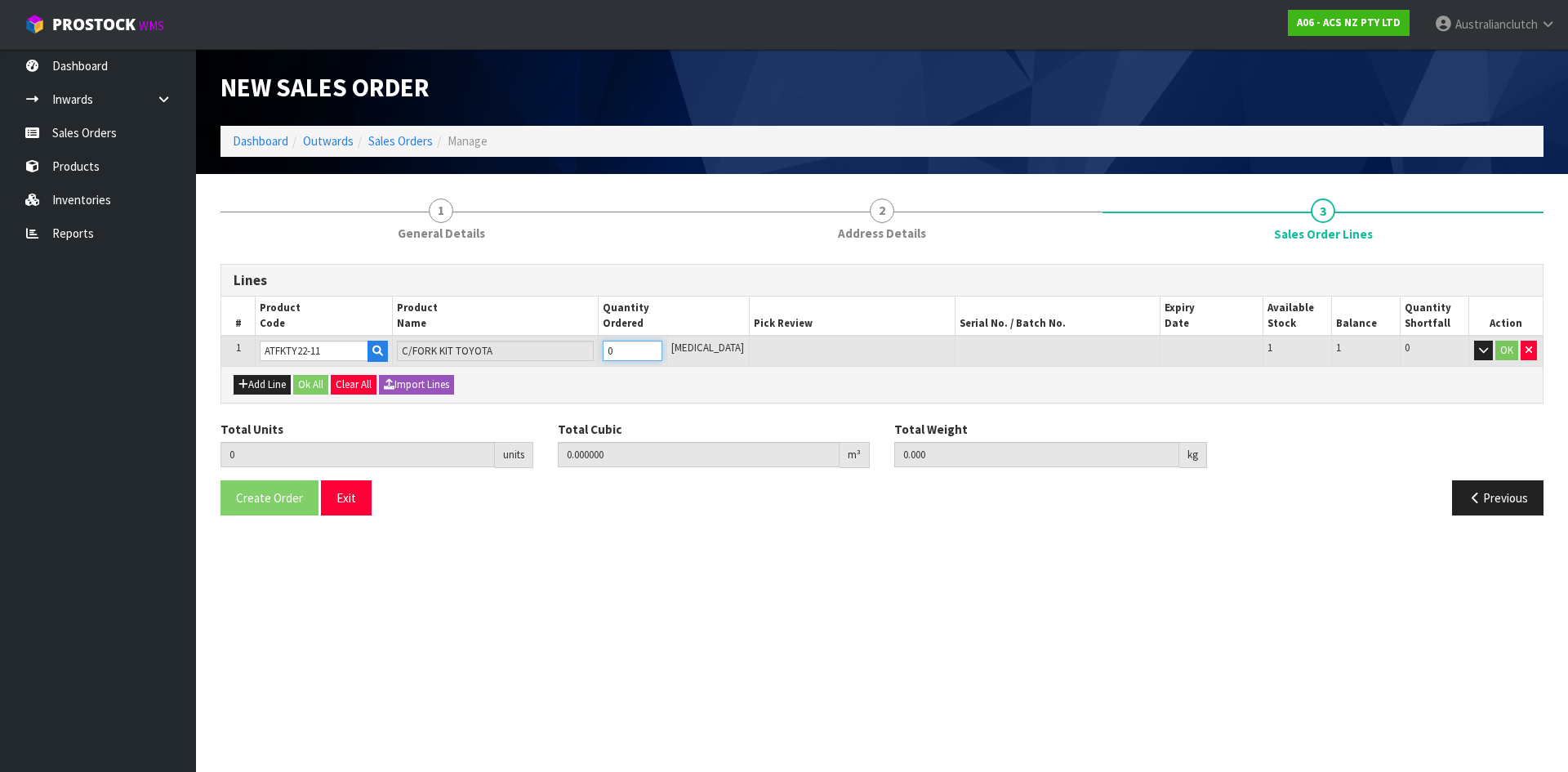
type input "1"
type input "0.006348"
type input "0.55"
type input "1"
click at [663, 347] on input "1" at bounding box center [632, 350] width 60 height 21
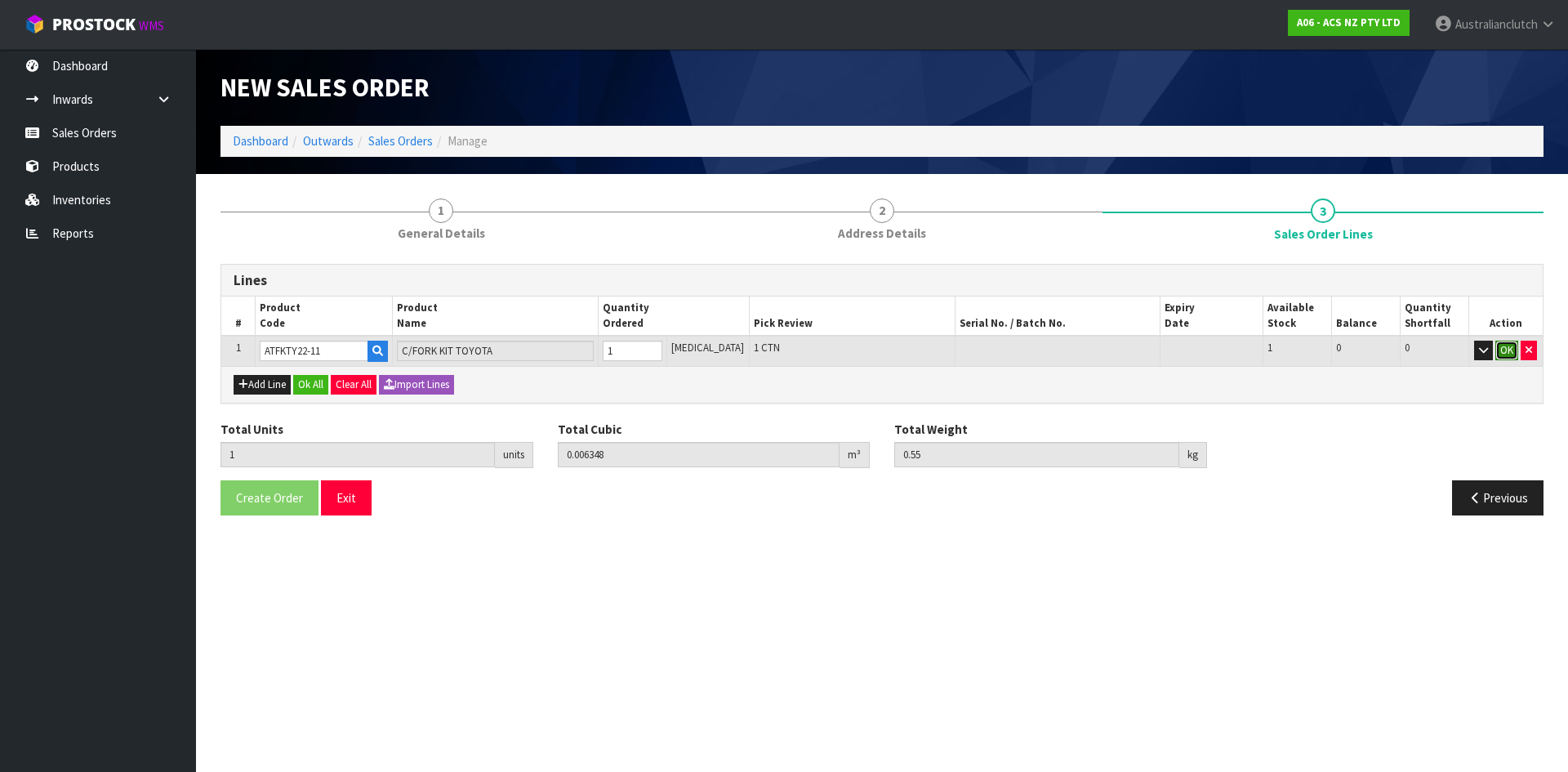
click at [1516, 347] on button "OK" at bounding box center [1507, 350] width 23 height 20
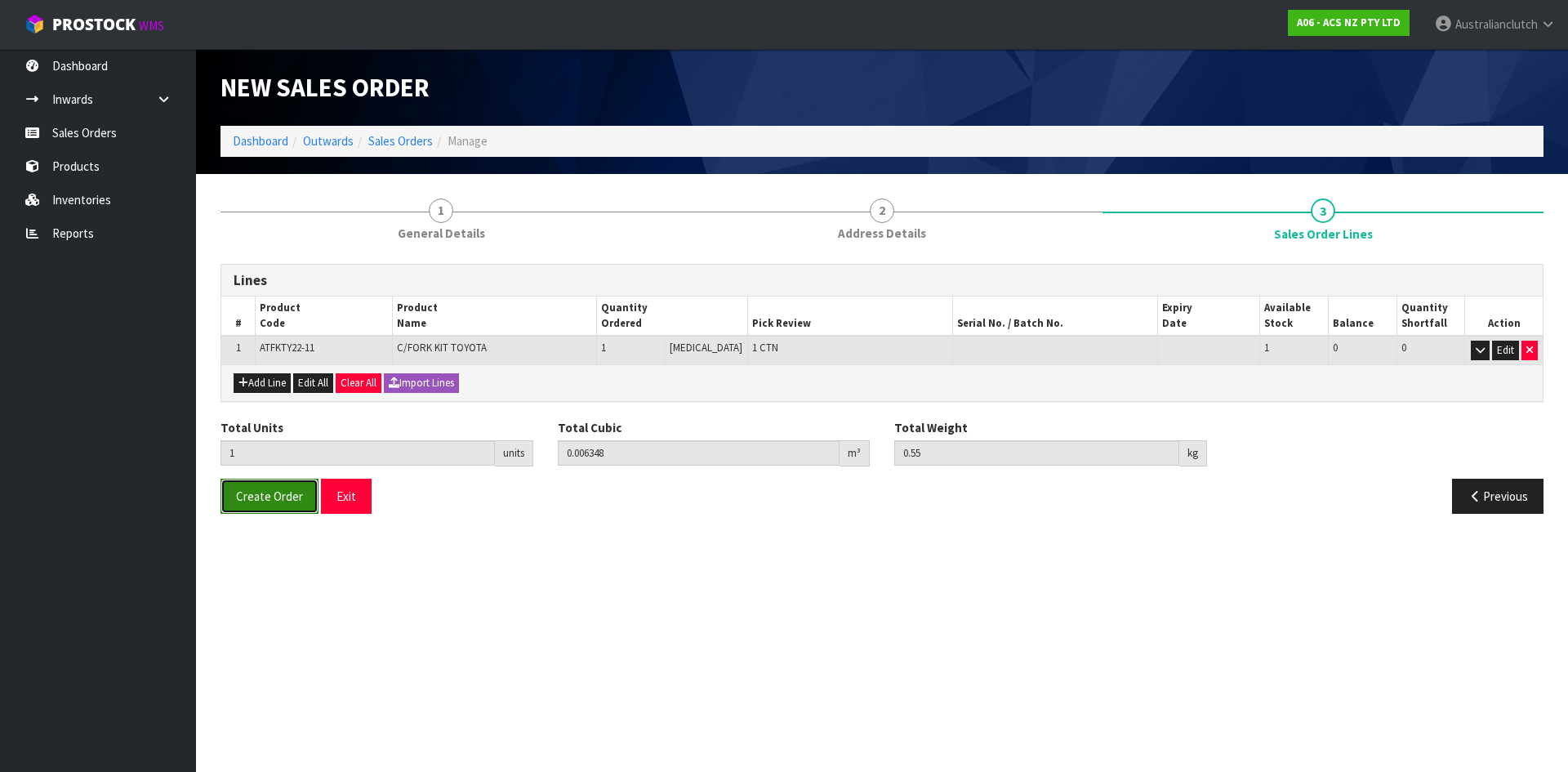
click at [229, 493] on button "Create Order" at bounding box center [269, 495] width 98 height 35
